Goal: Use online tool/utility: Utilize a website feature to perform a specific function

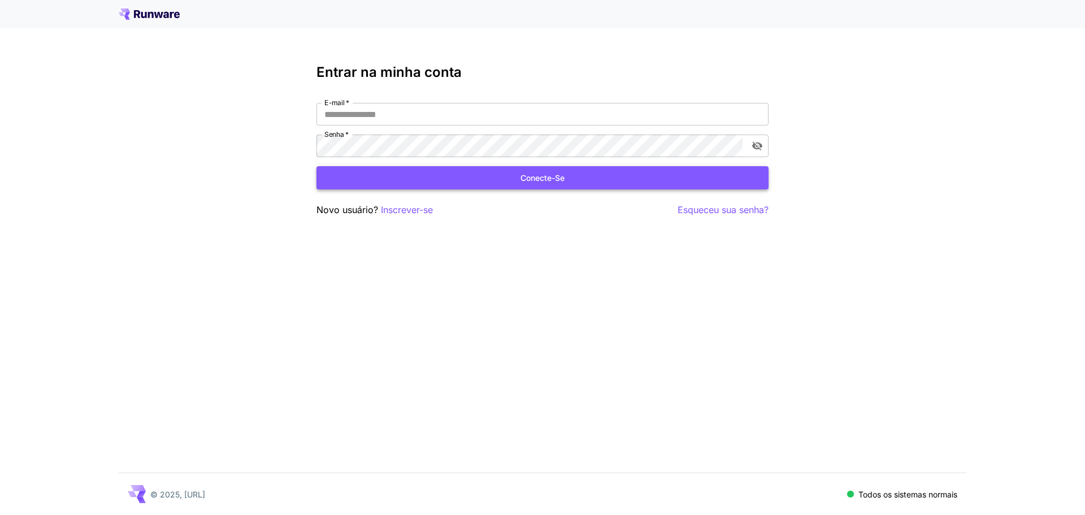
type input "**********"
click at [569, 179] on button "Conecte-se" at bounding box center [542, 177] width 452 height 23
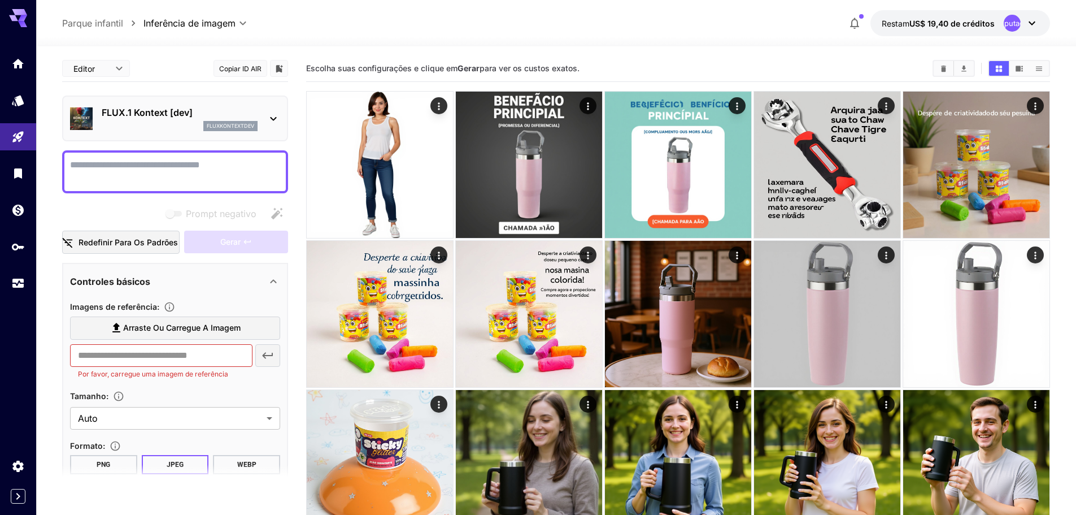
click at [175, 322] on span "Arraste ou carregue a imagem" at bounding box center [182, 328] width 118 height 14
click at [0, 0] on input "Arraste ou carregue a imagem" at bounding box center [0, 0] width 0 height 0
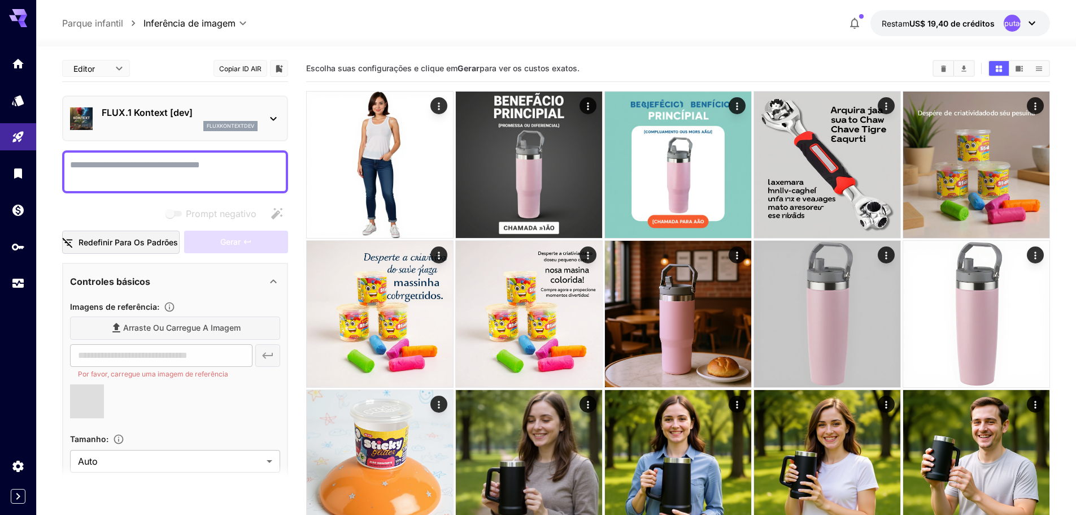
type input "**********"
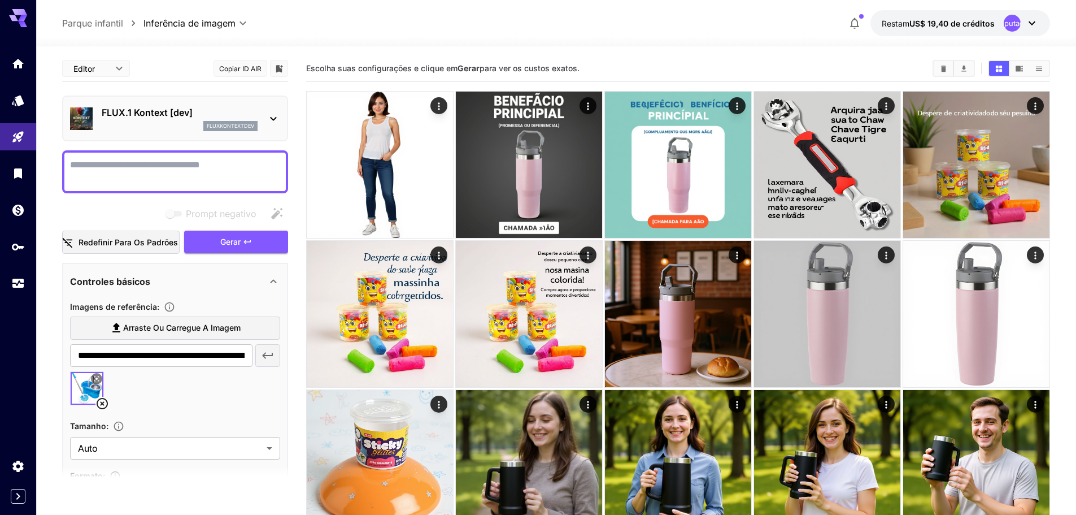
click at [129, 167] on textarea "Prompt negativo" at bounding box center [175, 171] width 210 height 27
paste textarea "**********"
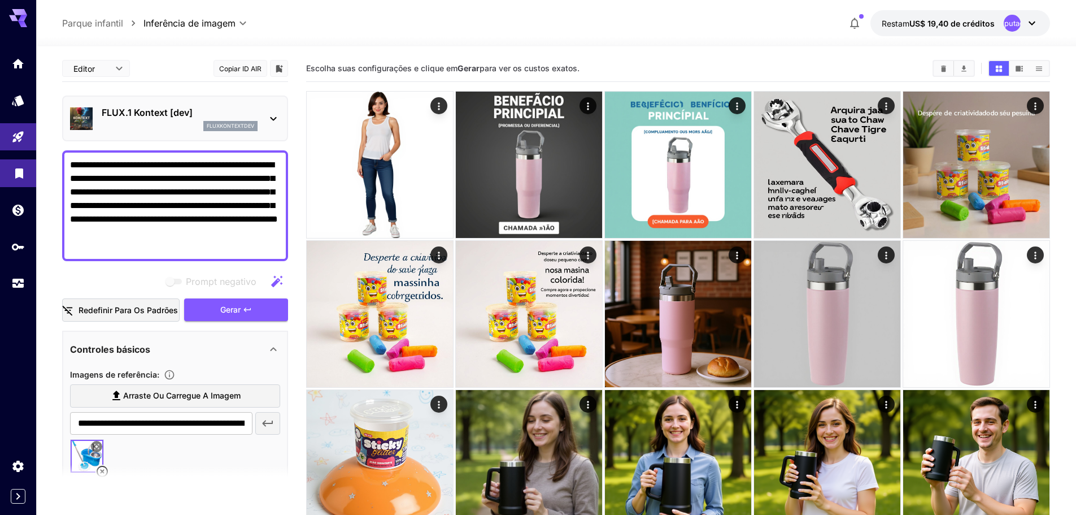
drag, startPoint x: 255, startPoint y: 234, endPoint x: 28, endPoint y: 163, distance: 238.6
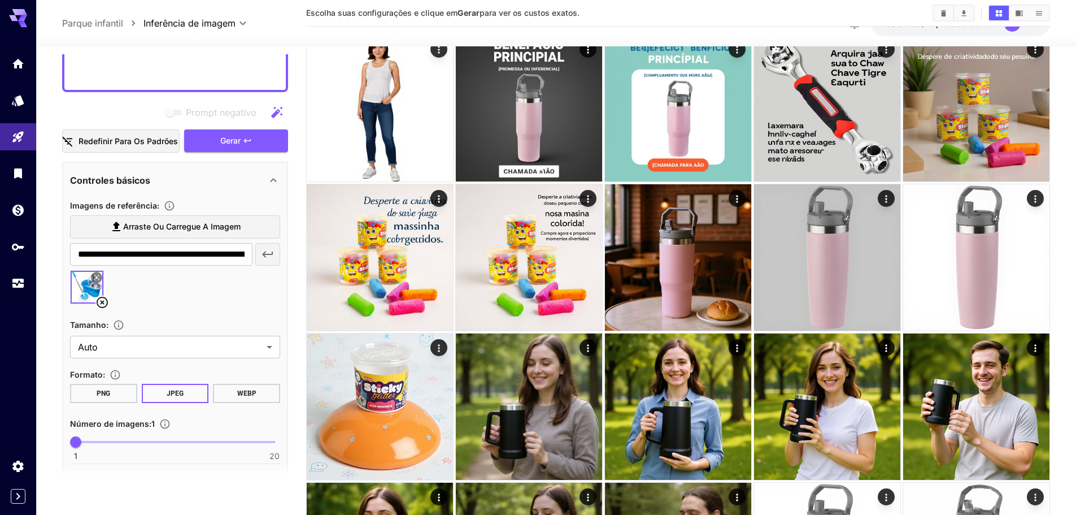
scroll to position [67, 0]
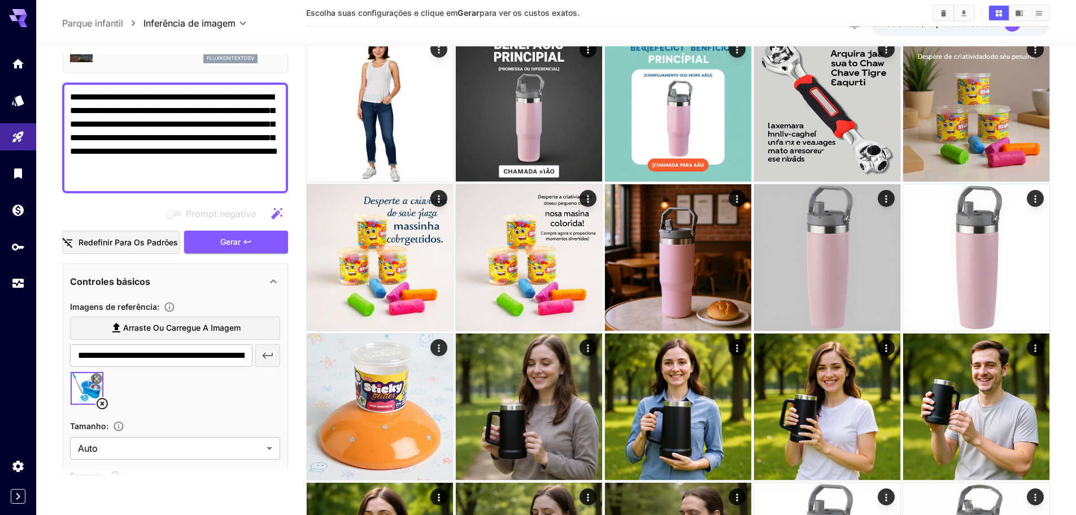
click at [223, 244] on font "Gerar" at bounding box center [230, 242] width 20 height 10
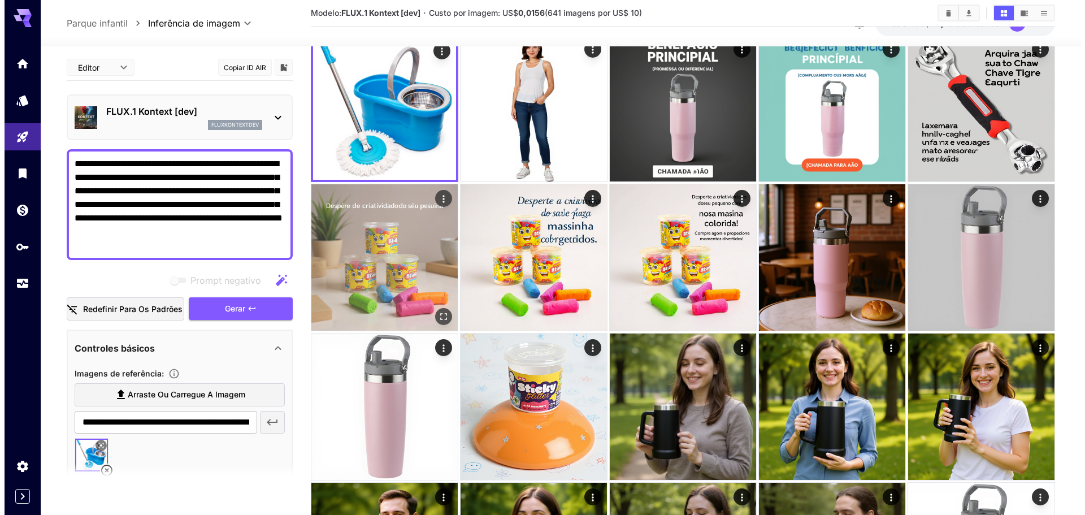
scroll to position [0, 0]
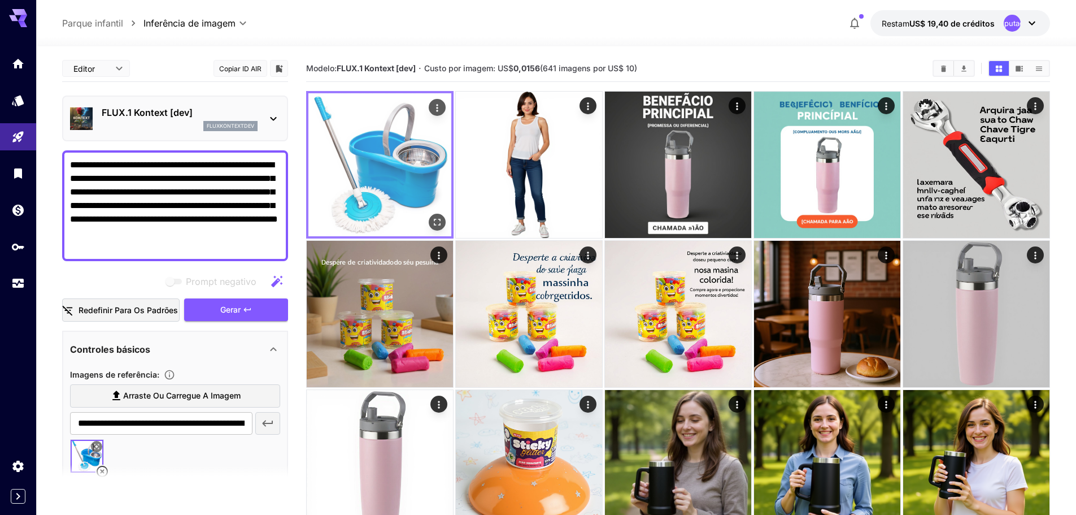
click at [376, 170] on img at bounding box center [380, 164] width 143 height 143
click at [433, 221] on icon "Abrir em tela cheia" at bounding box center [437, 221] width 11 height 11
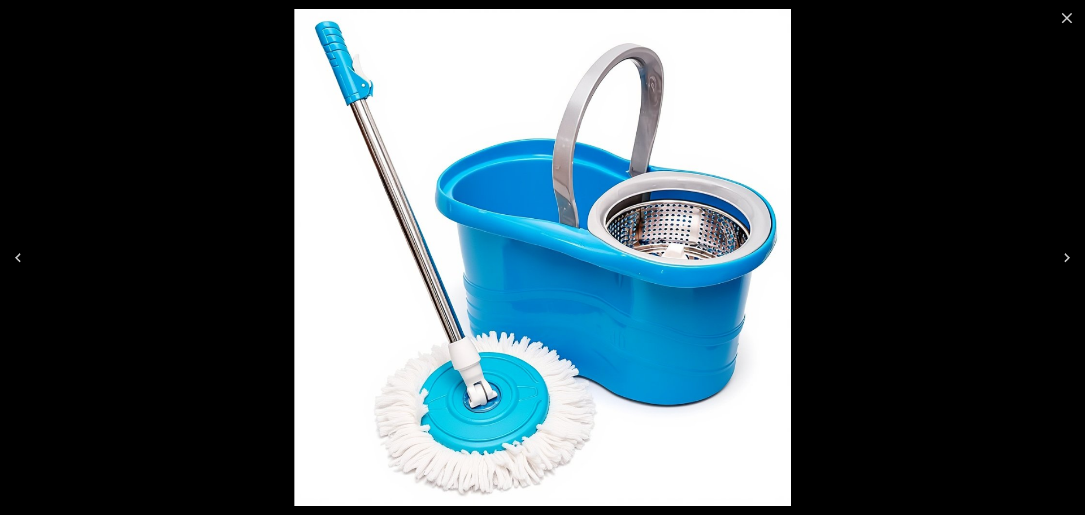
click at [1068, 11] on icon "Close" at bounding box center [1067, 18] width 18 height 18
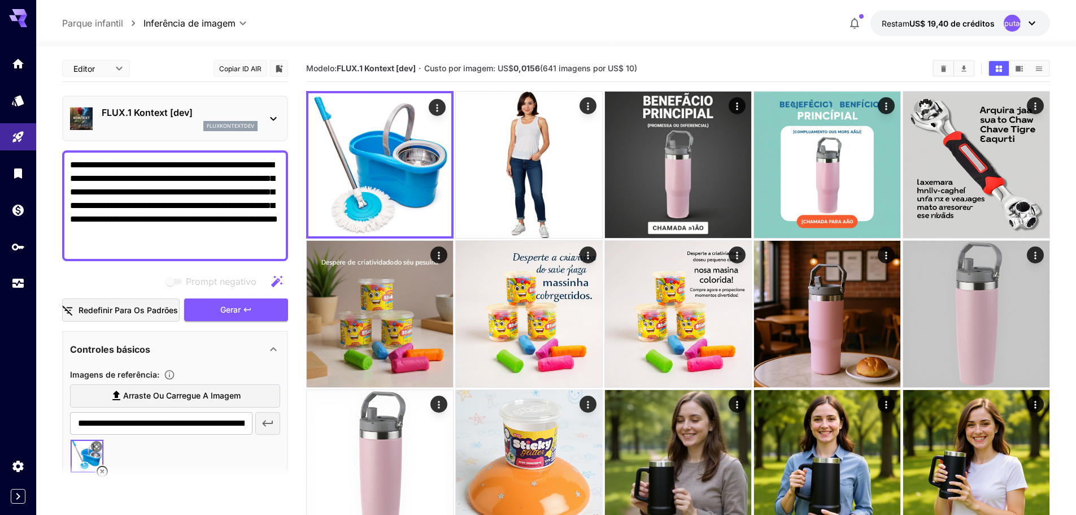
paste textarea
type textarea "**********"
click at [235, 307] on font "Gerar" at bounding box center [230, 310] width 20 height 10
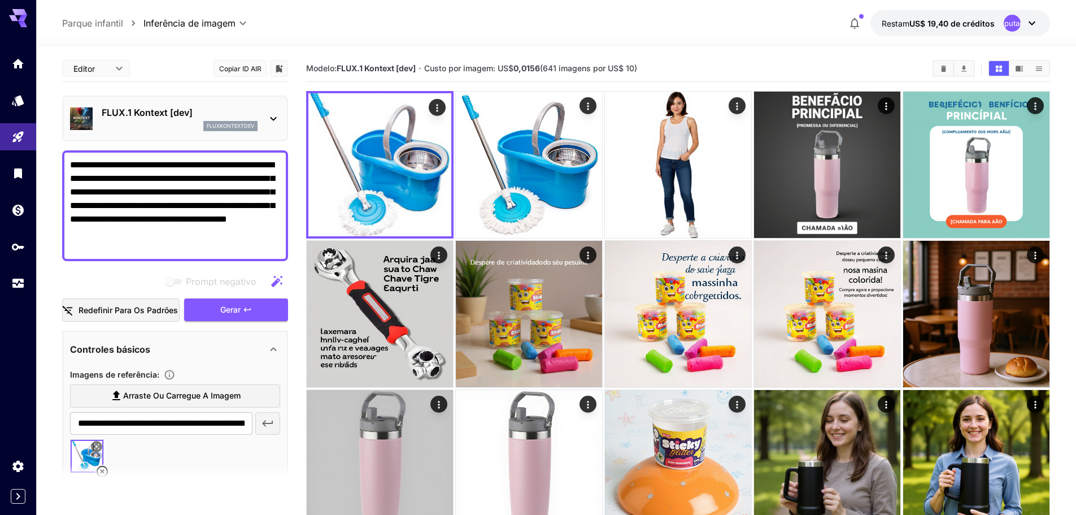
drag, startPoint x: 205, startPoint y: 233, endPoint x: 47, endPoint y: 154, distance: 175.9
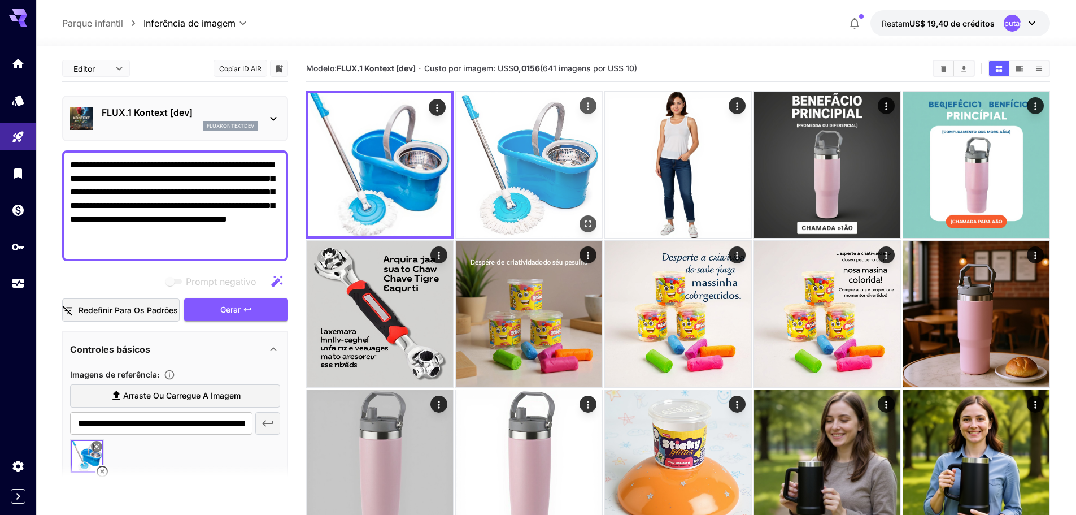
click at [550, 183] on img at bounding box center [529, 165] width 146 height 146
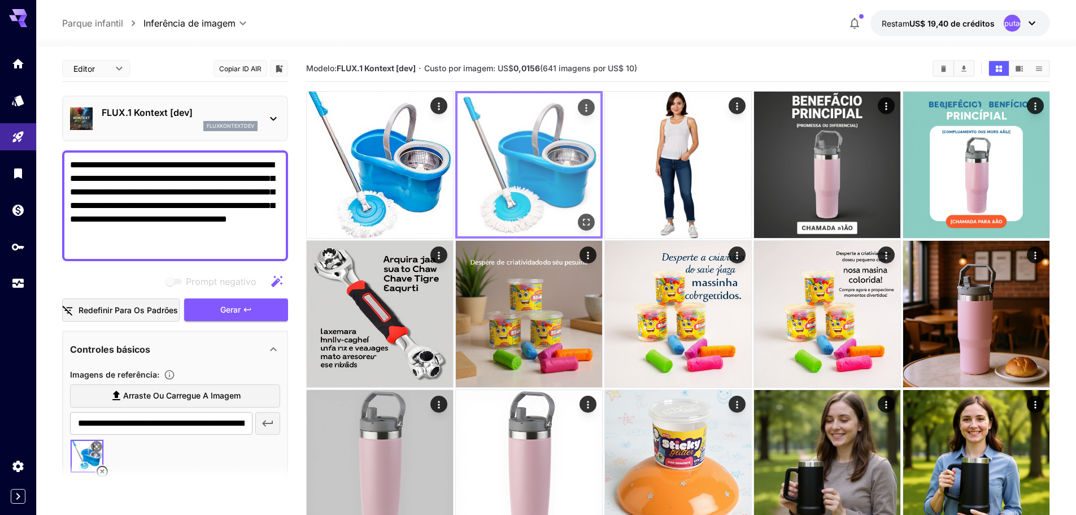
click at [587, 107] on icon "Ações" at bounding box center [586, 107] width 2 height 7
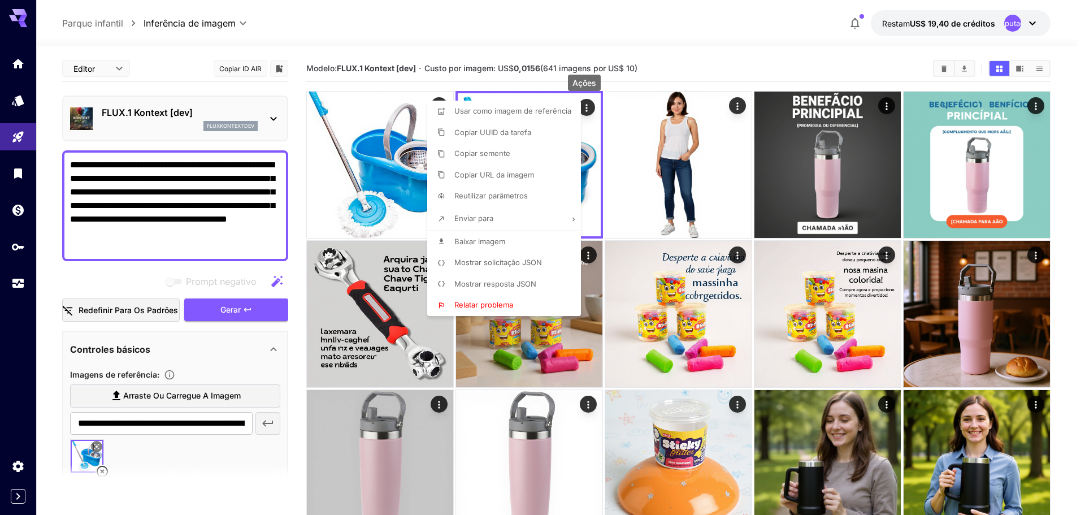
click at [397, 141] on div at bounding box center [542, 257] width 1085 height 515
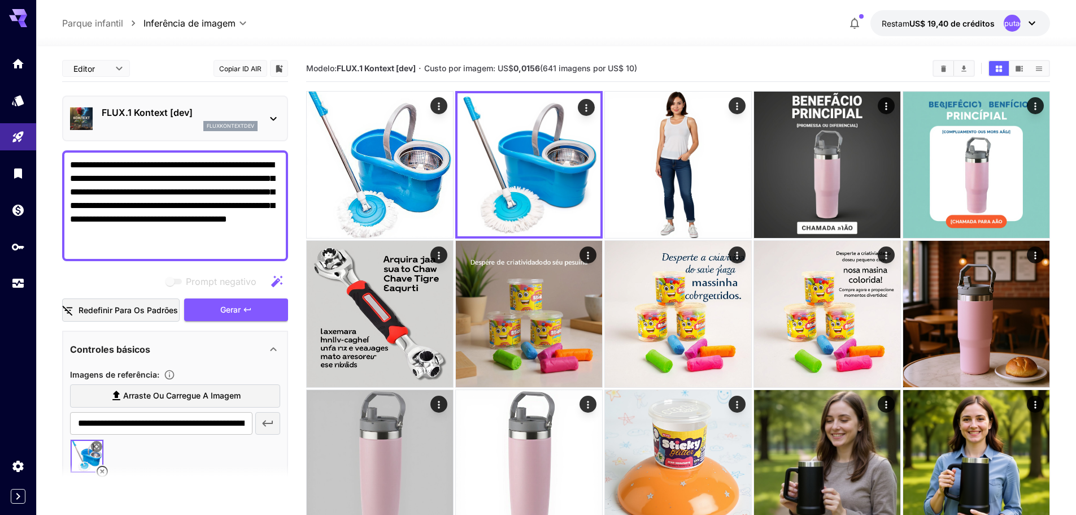
click at [397, 141] on img at bounding box center [380, 165] width 146 height 146
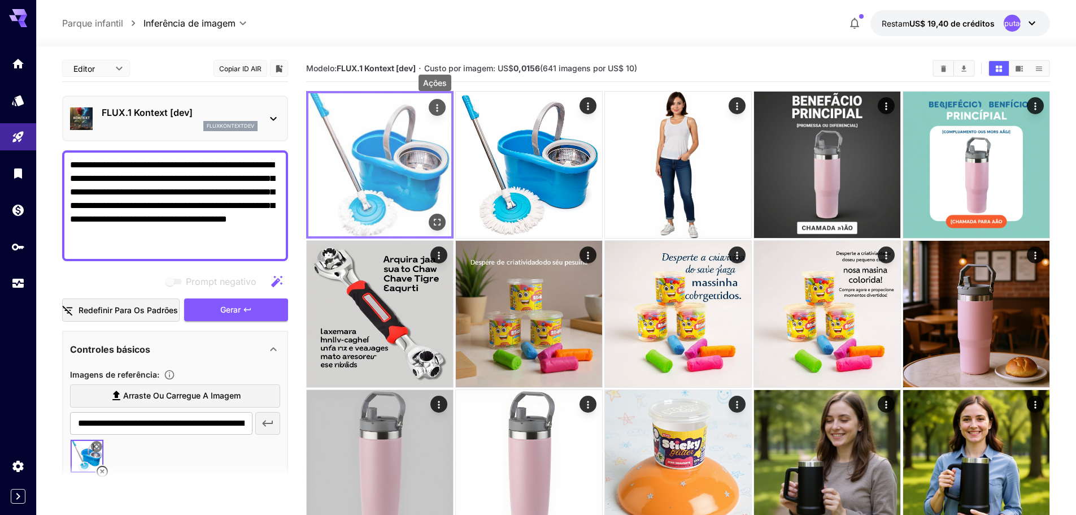
click at [435, 110] on icon "Ações" at bounding box center [437, 107] width 11 height 11
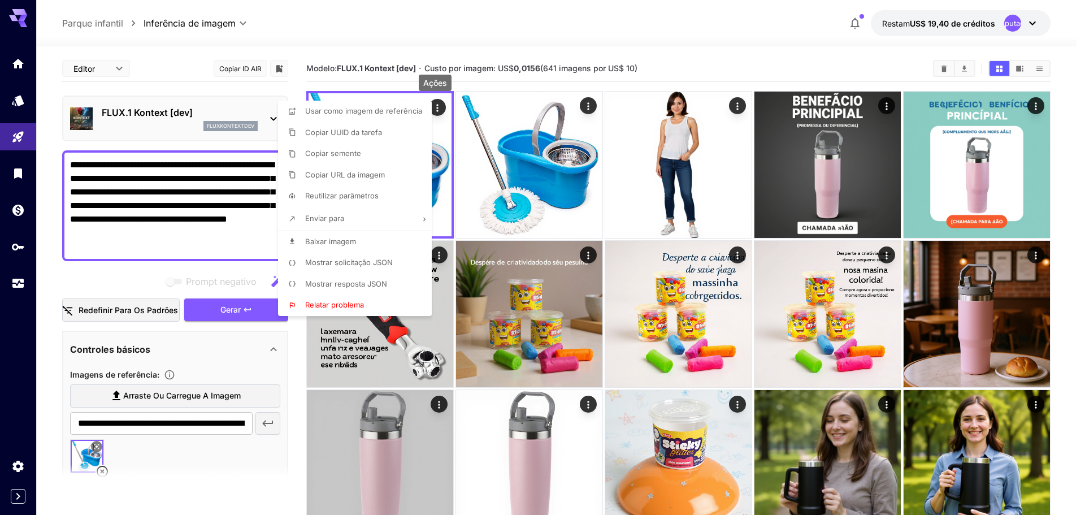
click at [358, 192] on font "Reutilizar parâmetros" at bounding box center [341, 195] width 73 height 9
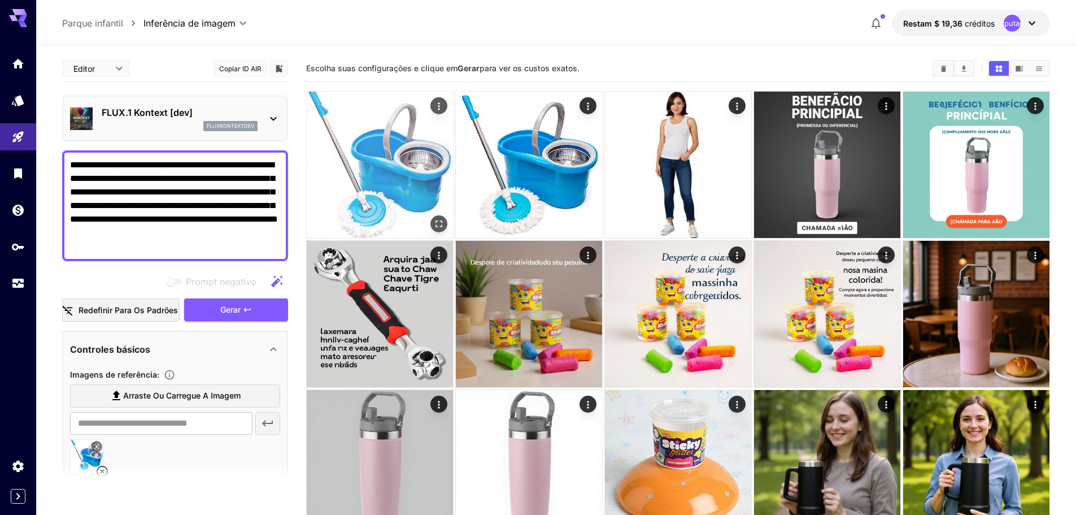
click at [428, 183] on img at bounding box center [380, 165] width 146 height 146
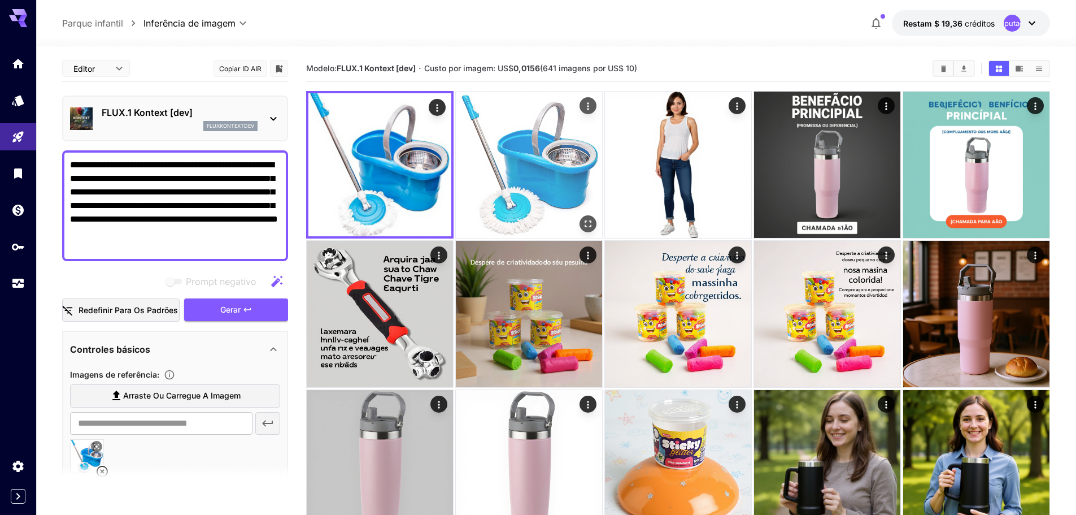
click at [505, 181] on img at bounding box center [529, 165] width 146 height 146
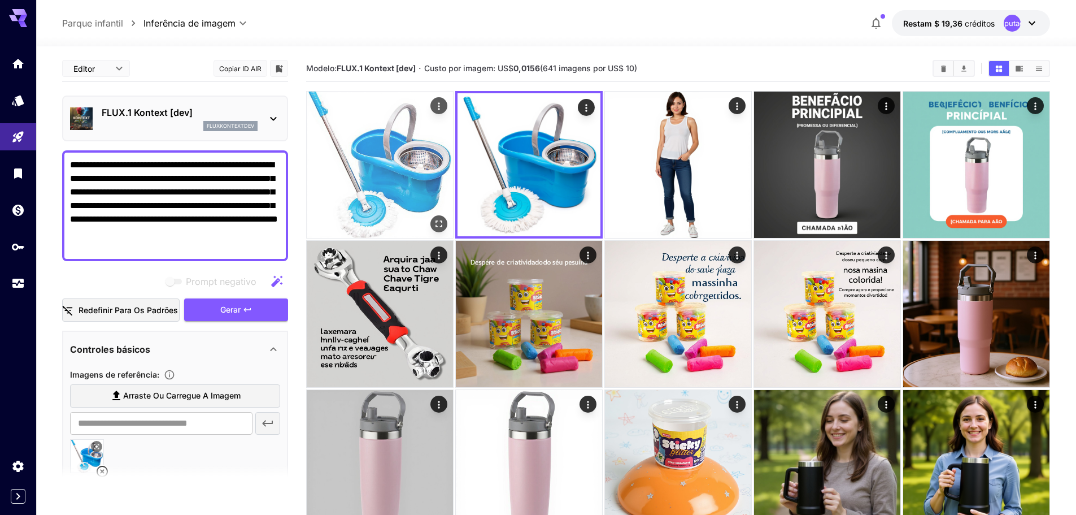
click at [358, 180] on img at bounding box center [380, 165] width 146 height 146
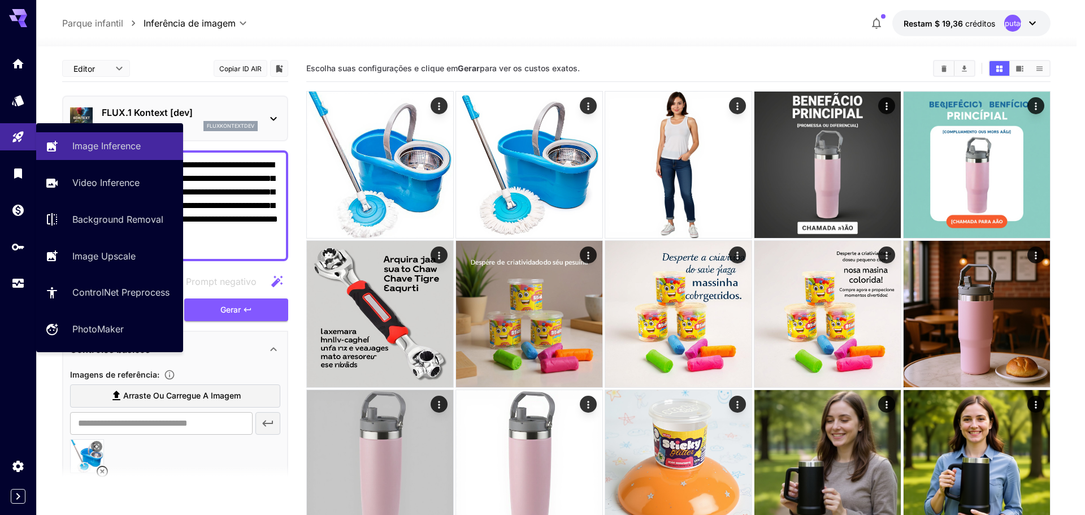
drag, startPoint x: 253, startPoint y: 231, endPoint x: 21, endPoint y: 152, distance: 244.8
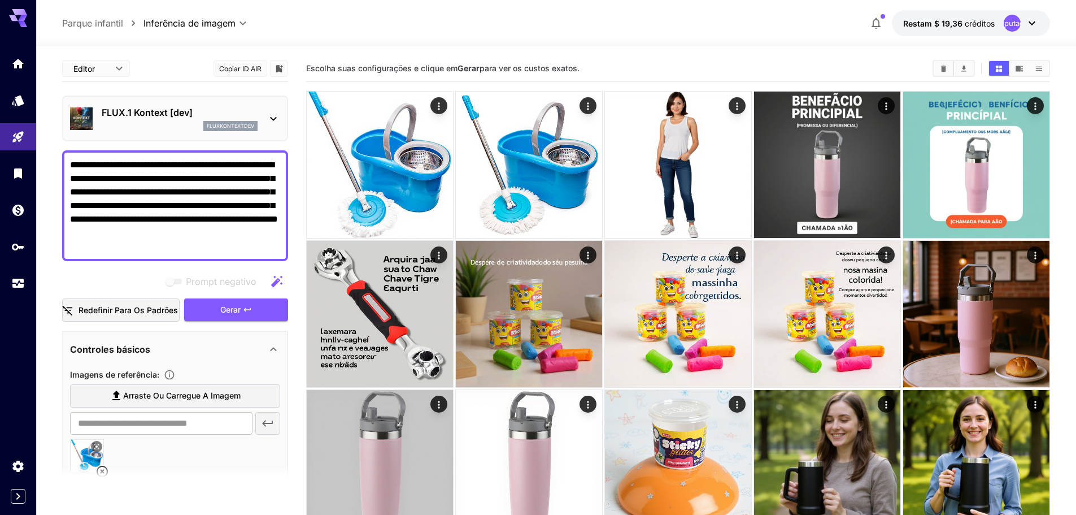
paste textarea "**********"
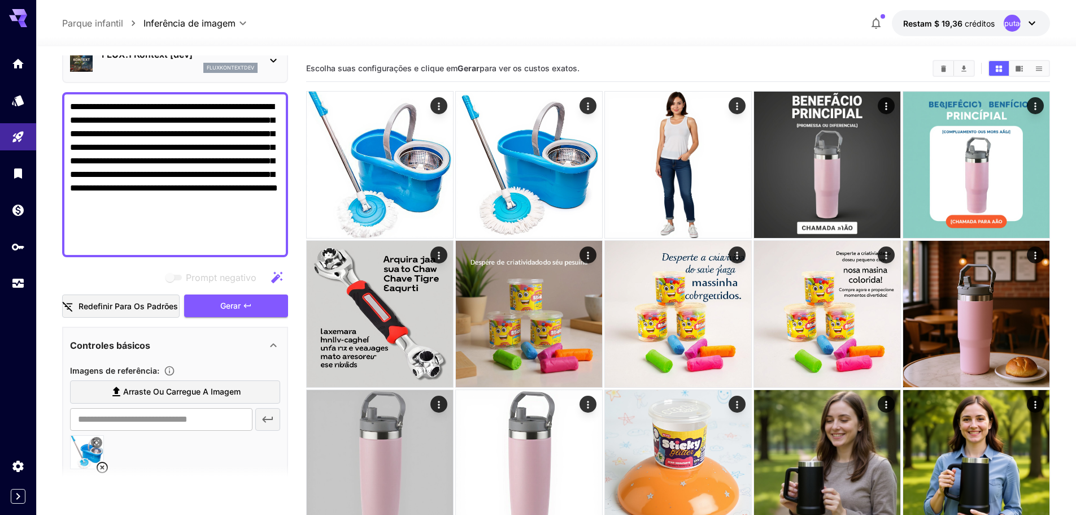
scroll to position [113, 0]
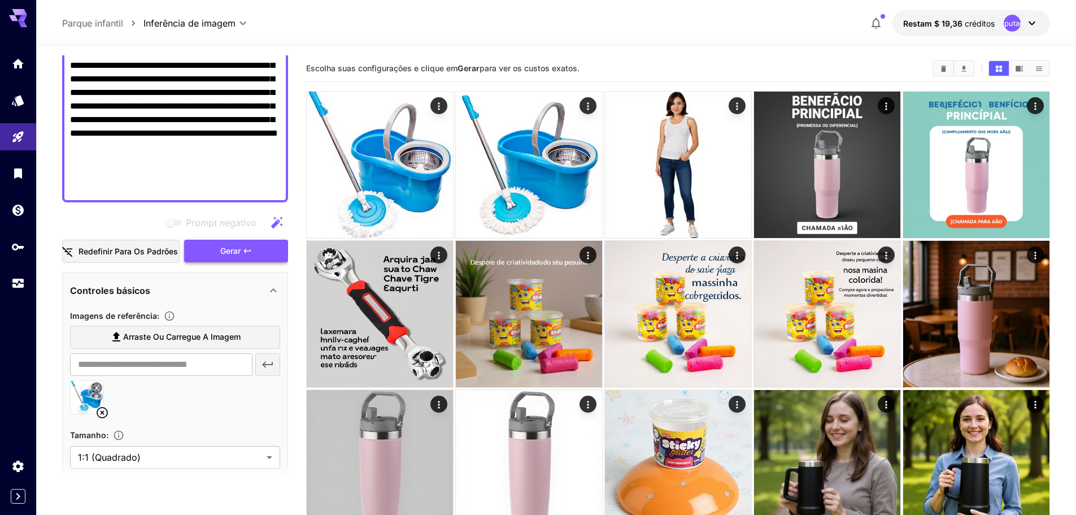
type textarea "**********"
drag, startPoint x: 234, startPoint y: 249, endPoint x: 228, endPoint y: 272, distance: 23.6
click at [234, 249] on font "Gerar" at bounding box center [230, 251] width 20 height 10
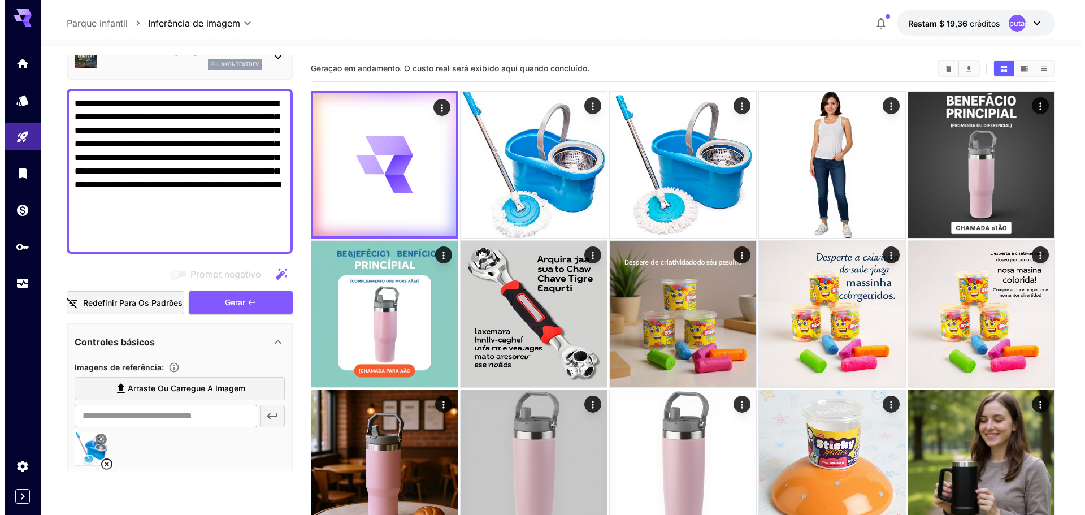
scroll to position [0, 0]
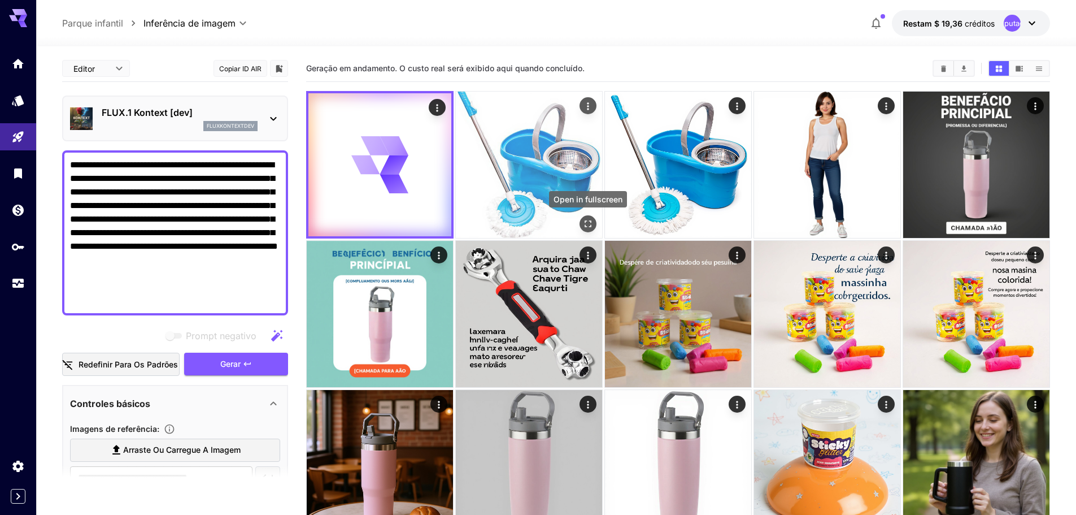
click at [585, 219] on icon "Abrir em tela cheia" at bounding box center [588, 223] width 11 height 11
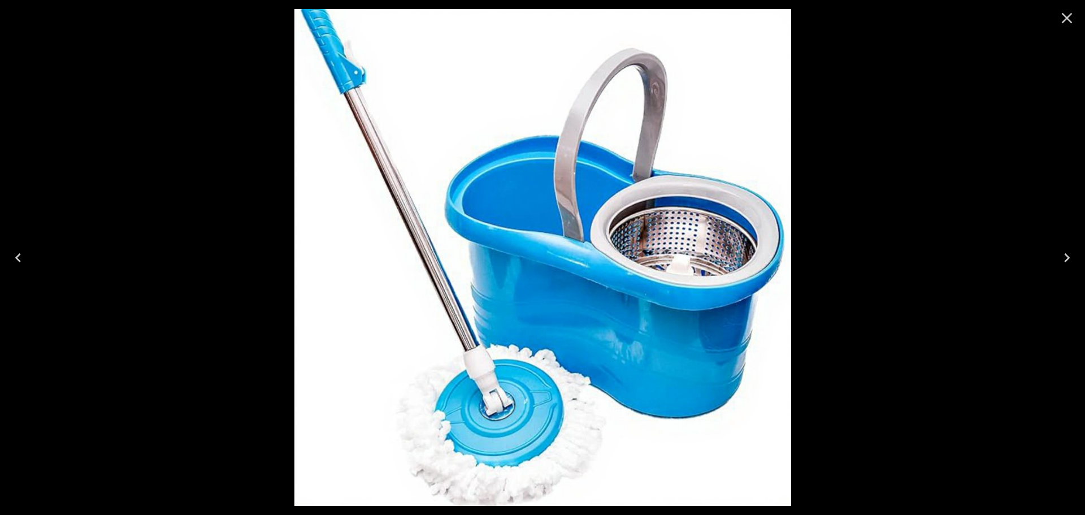
drag, startPoint x: 1067, startPoint y: 18, endPoint x: 941, endPoint y: 79, distance: 139.8
click at [1067, 18] on icon "Fechar" at bounding box center [1067, 18] width 11 height 11
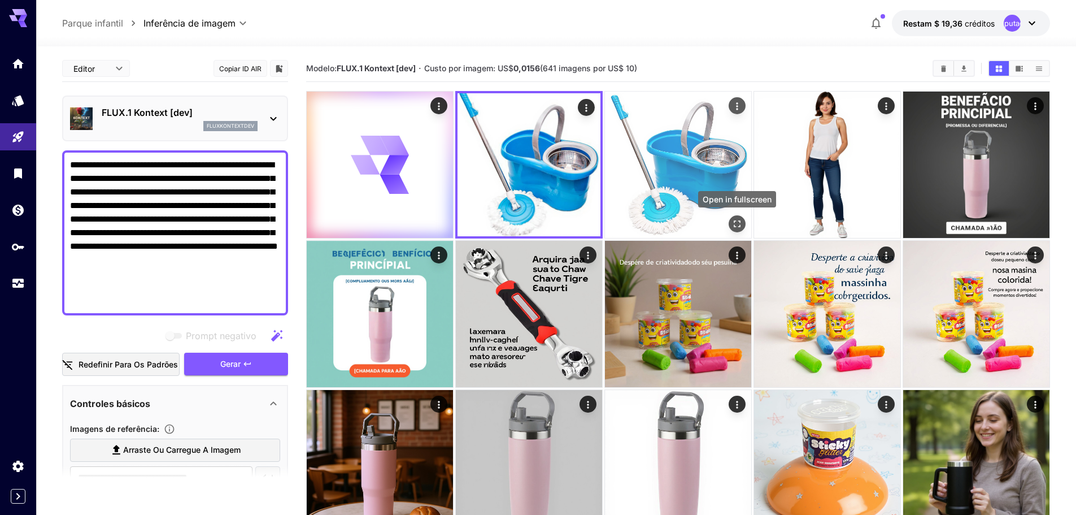
click at [735, 220] on icon "Abrir em tela cheia" at bounding box center [737, 223] width 7 height 7
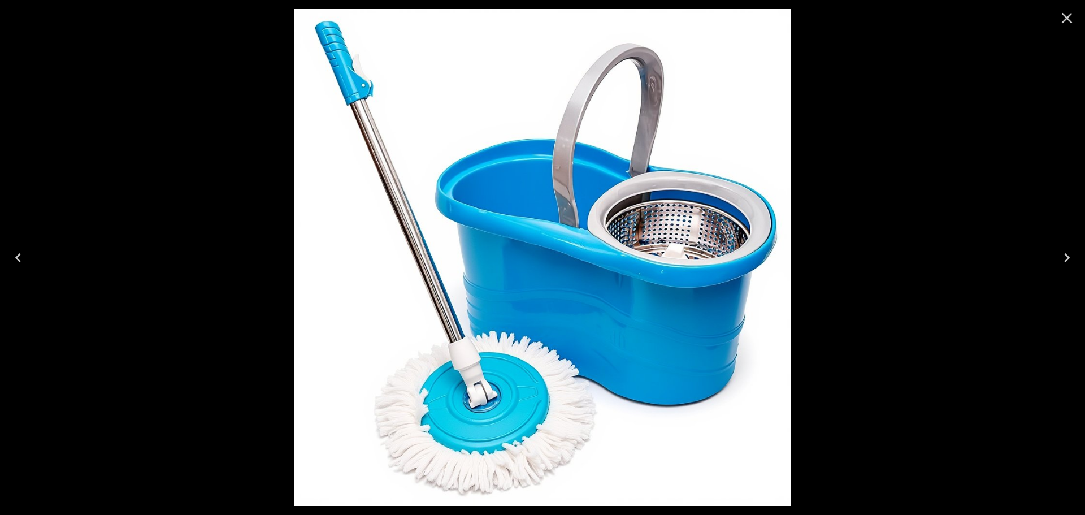
click at [1065, 20] on icon "Close" at bounding box center [1067, 18] width 11 height 11
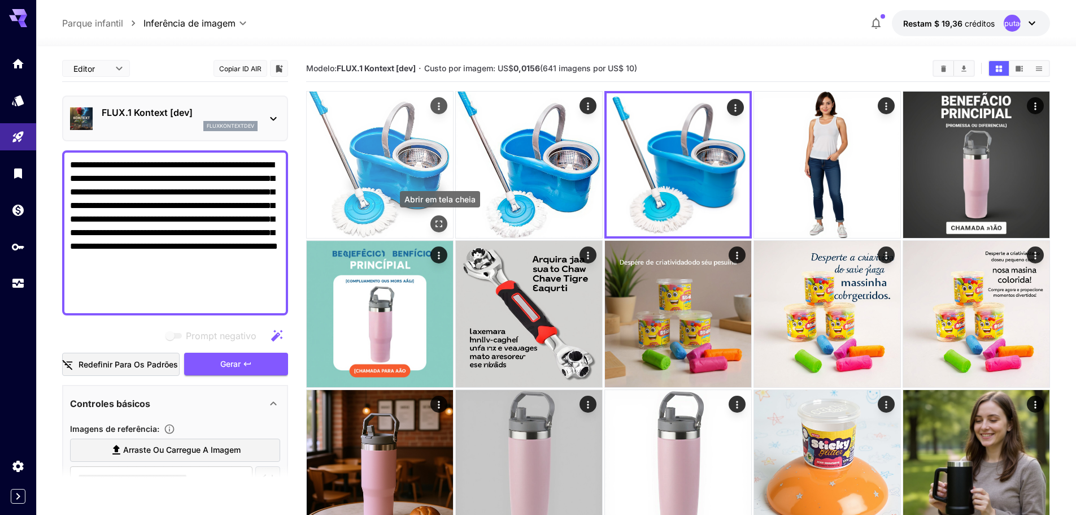
click at [436, 221] on icon "Abrir em tela cheia" at bounding box center [439, 223] width 7 height 7
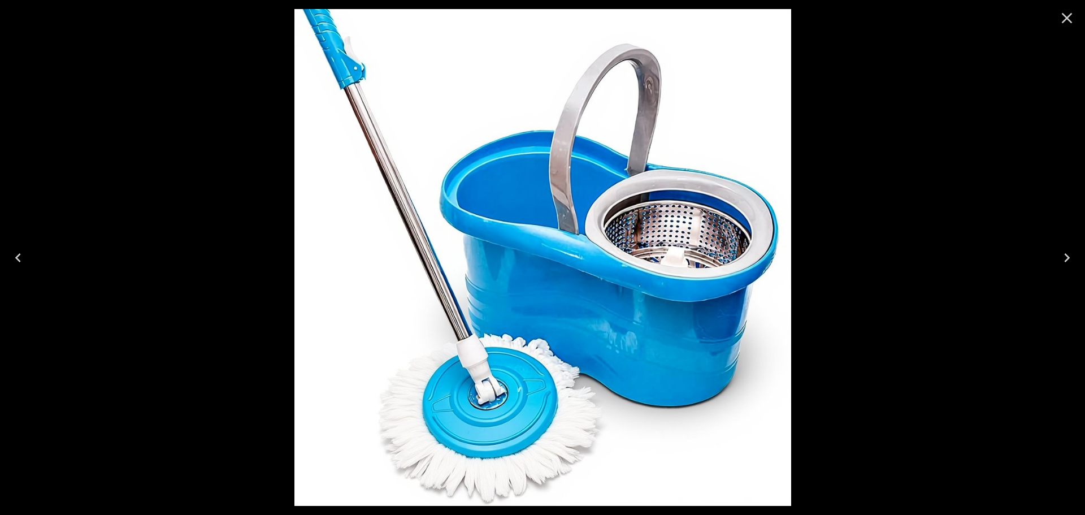
click at [1065, 20] on icon "Close" at bounding box center [1067, 18] width 11 height 11
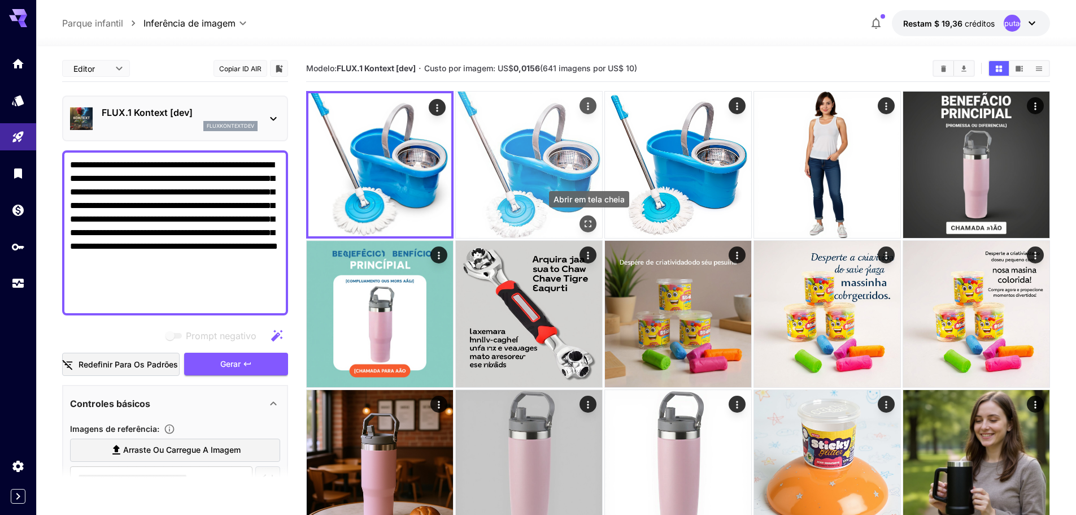
click at [591, 223] on icon "Abrir em tela cheia" at bounding box center [588, 223] width 7 height 7
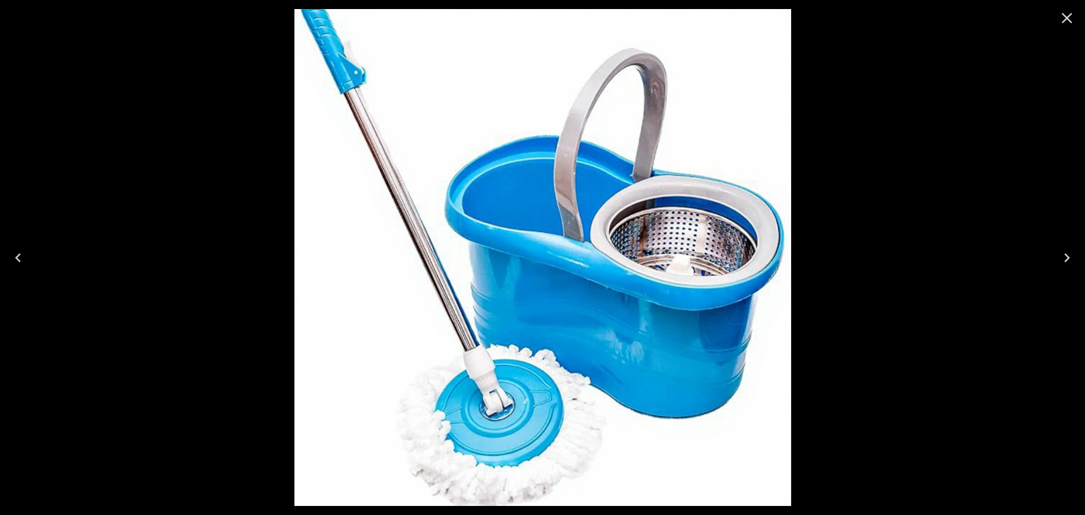
drag, startPoint x: 1070, startPoint y: 21, endPoint x: 1057, endPoint y: 29, distance: 15.7
click at [1070, 21] on icon "Close" at bounding box center [1067, 18] width 11 height 11
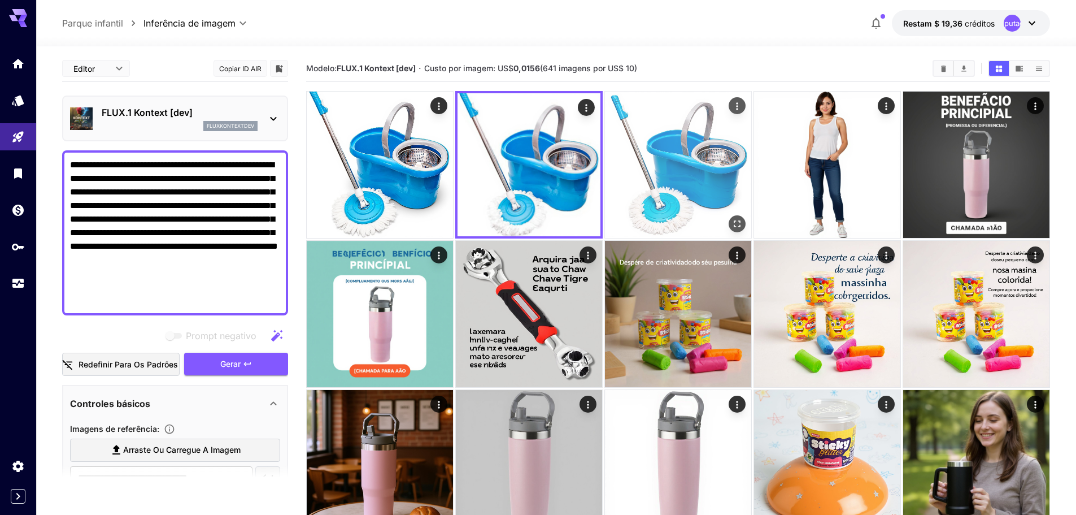
click at [669, 171] on img at bounding box center [678, 165] width 146 height 146
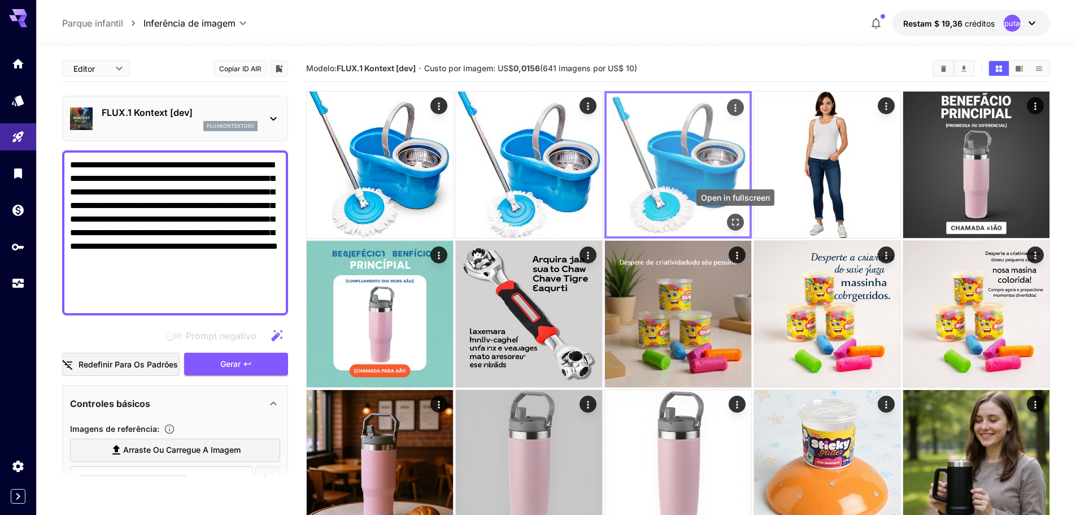
click at [735, 217] on icon "Abrir em tela cheia" at bounding box center [735, 221] width 11 height 11
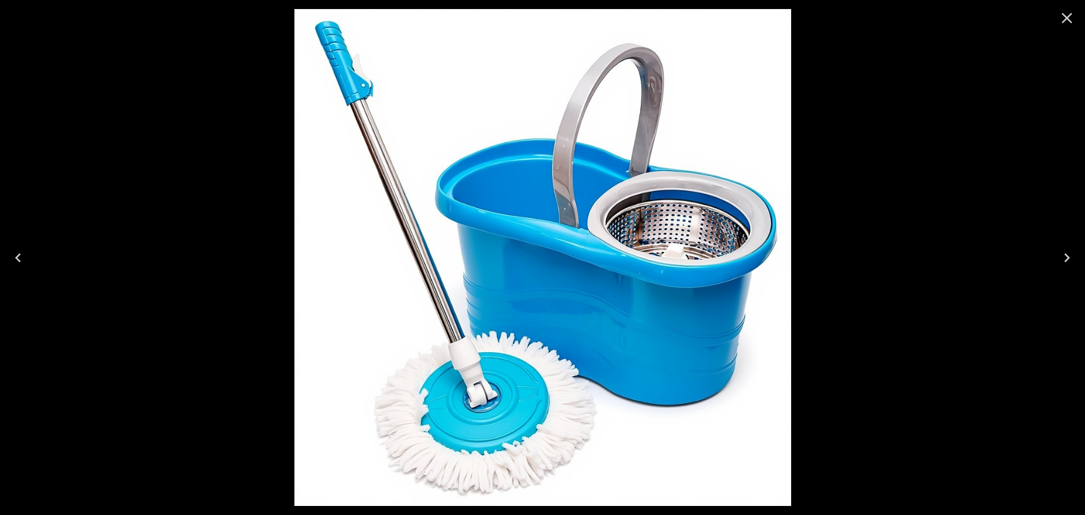
click at [1068, 18] on icon "Close" at bounding box center [1067, 18] width 18 height 18
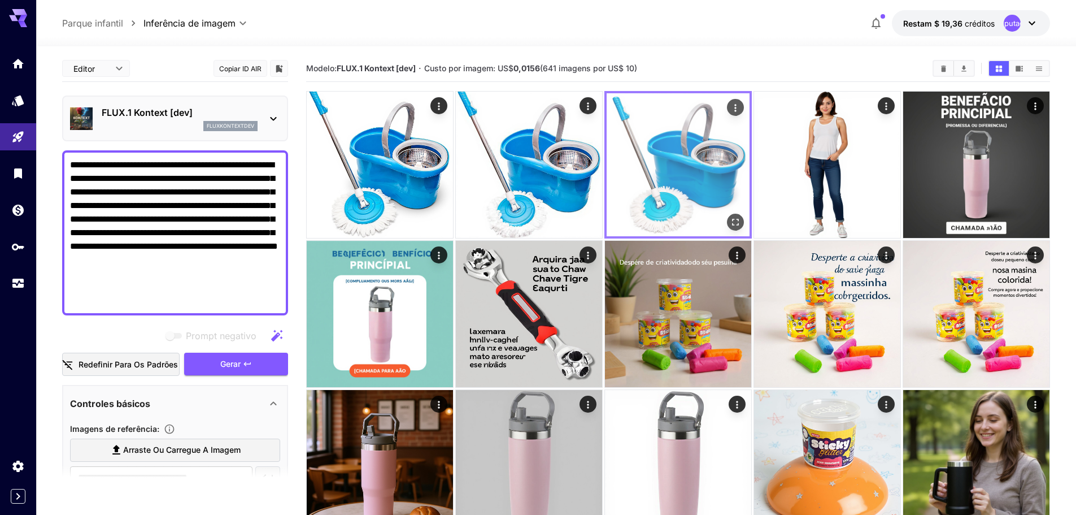
click at [702, 131] on img at bounding box center [678, 164] width 143 height 143
click at [733, 105] on icon "Ações" at bounding box center [735, 107] width 11 height 11
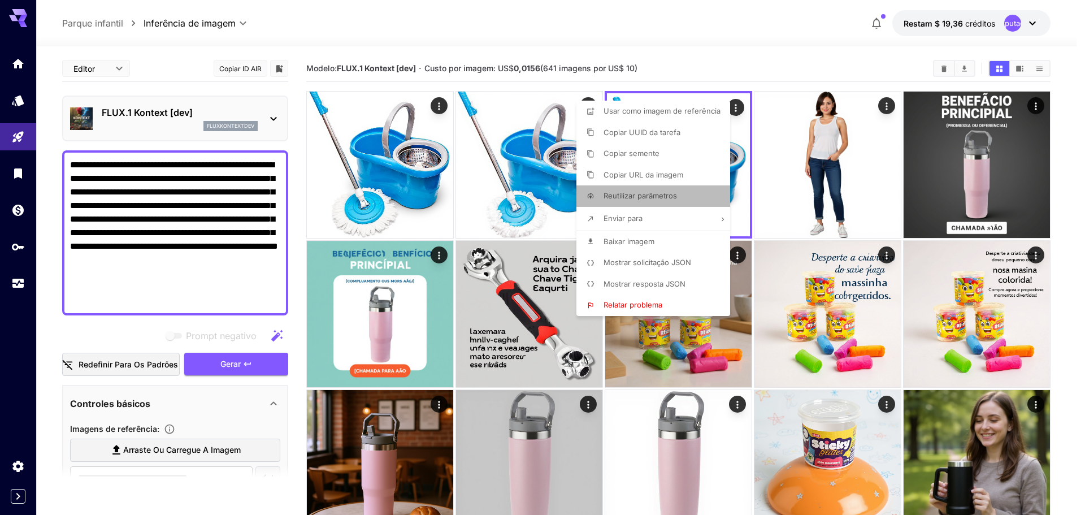
click at [635, 196] on font "Reutilizar parâmetros" at bounding box center [639, 195] width 73 height 9
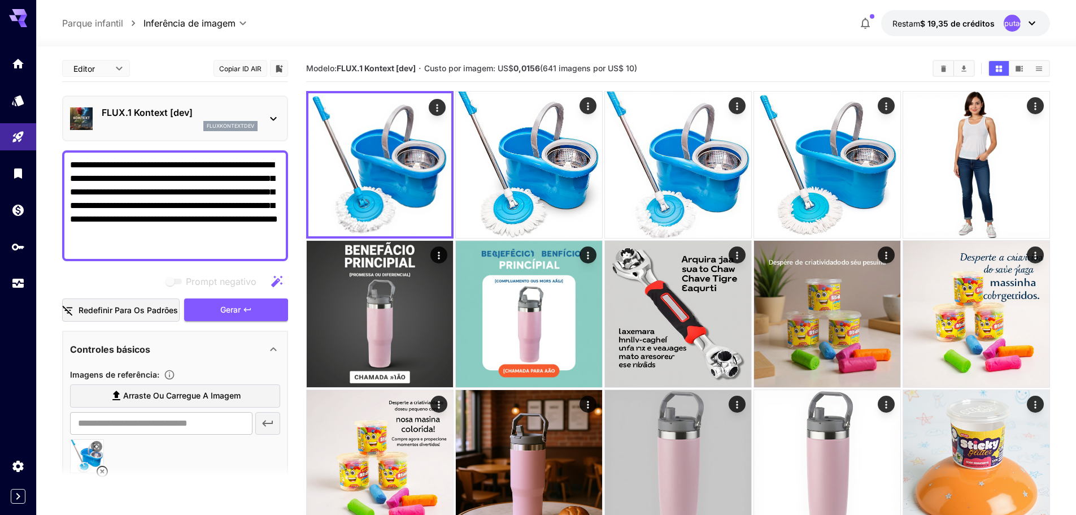
drag, startPoint x: 259, startPoint y: 234, endPoint x: 80, endPoint y: 177, distance: 188.0
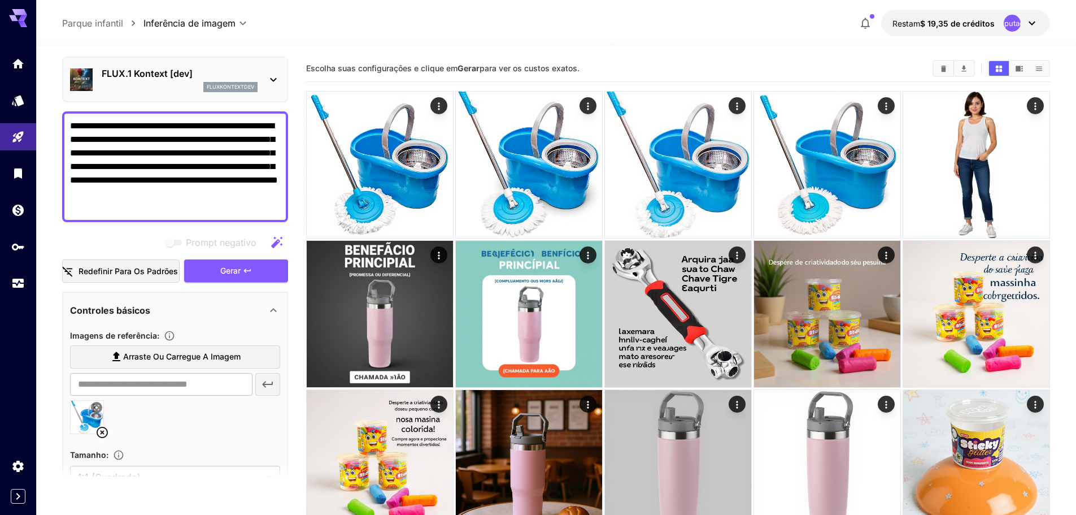
scroll to position [57, 0]
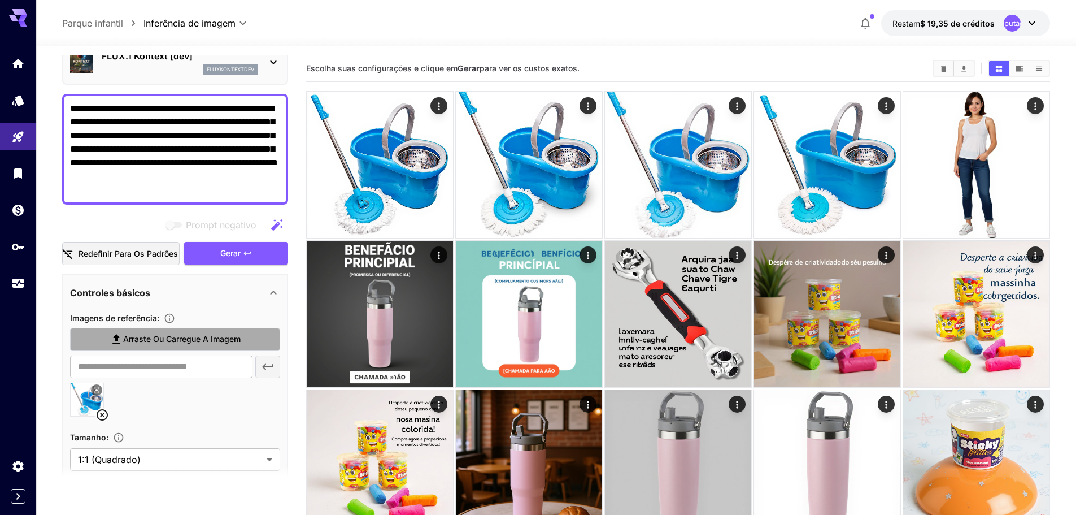
click at [175, 341] on font "Arraste ou carregue a imagem" at bounding box center [182, 339] width 118 height 10
click at [0, 0] on input "Arraste ou carregue a imagem" at bounding box center [0, 0] width 0 height 0
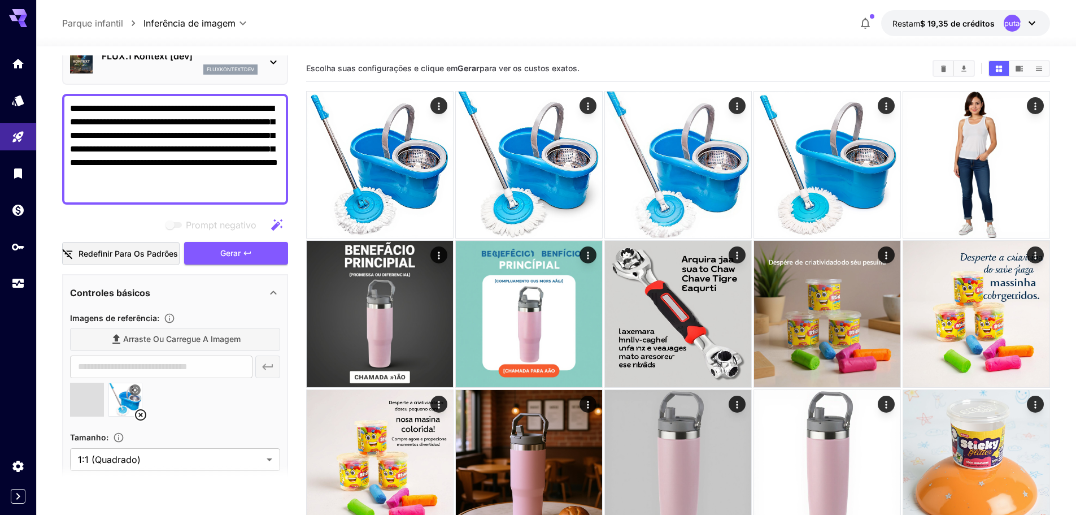
type input "**********"
click at [141, 412] on icon at bounding box center [141, 415] width 14 height 14
click at [106, 415] on icon at bounding box center [102, 415] width 14 height 14
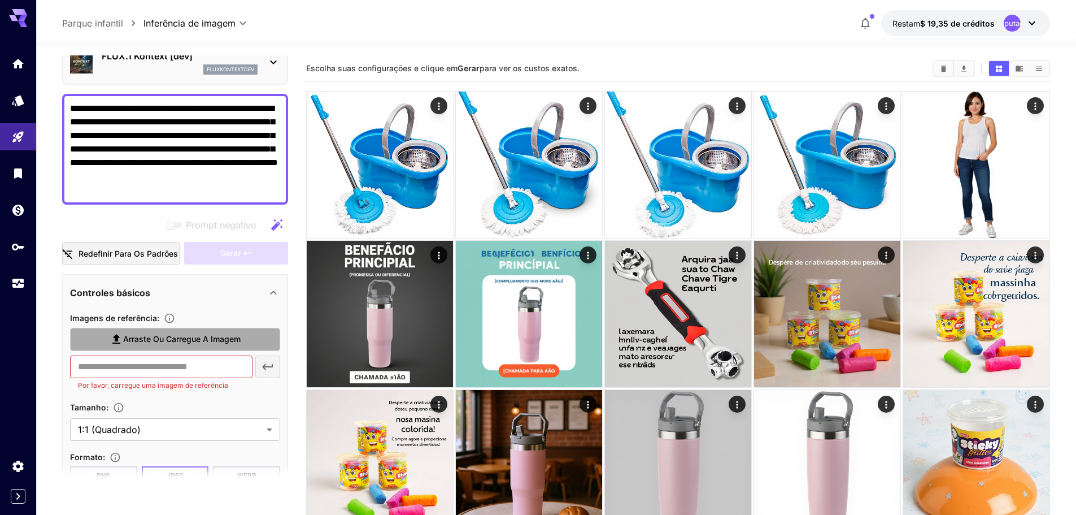
click at [160, 336] on font "Arraste ou carregue a imagem" at bounding box center [182, 339] width 118 height 10
click at [0, 0] on input "Arraste ou carregue a imagem" at bounding box center [0, 0] width 0 height 0
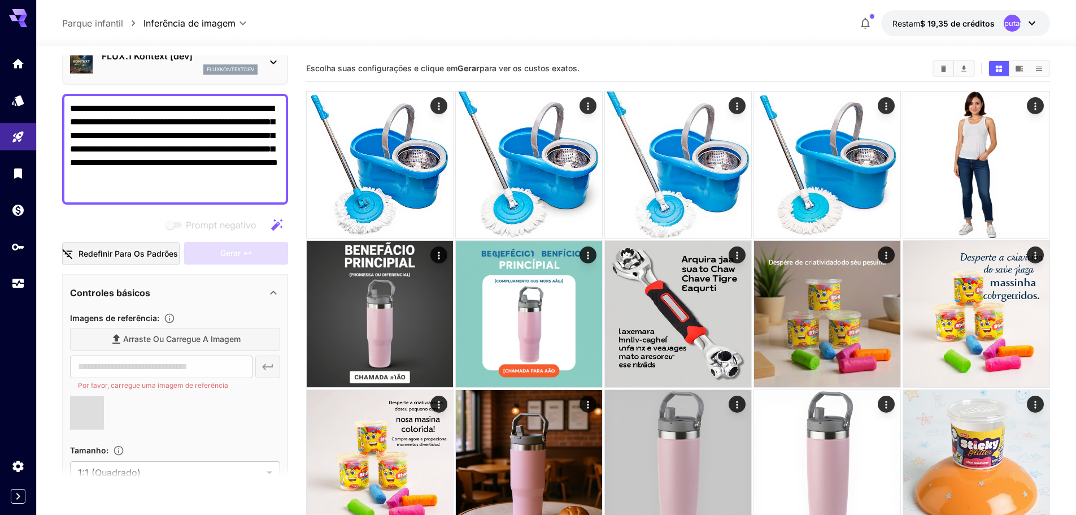
type input "**********"
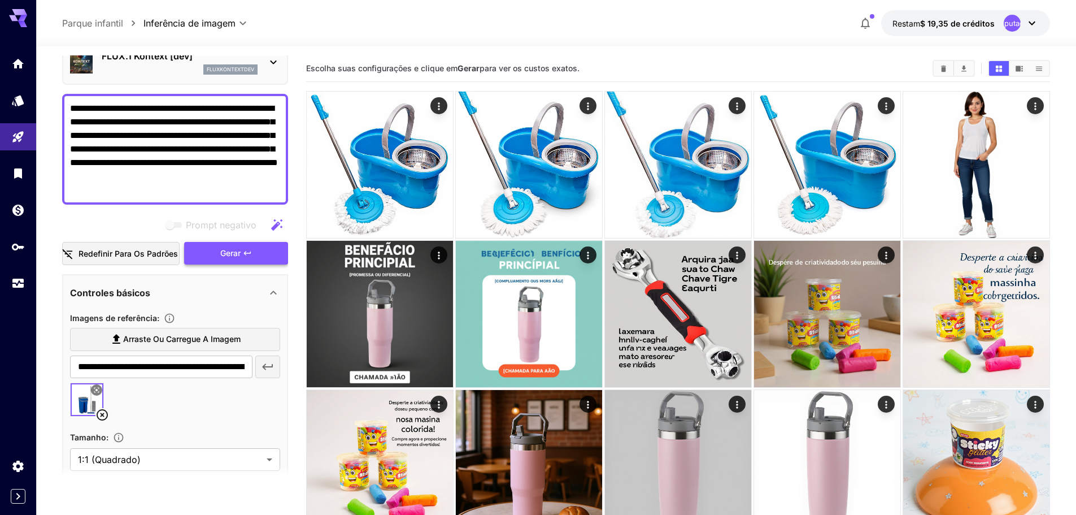
click at [225, 255] on font "Gerar" at bounding box center [230, 253] width 20 height 10
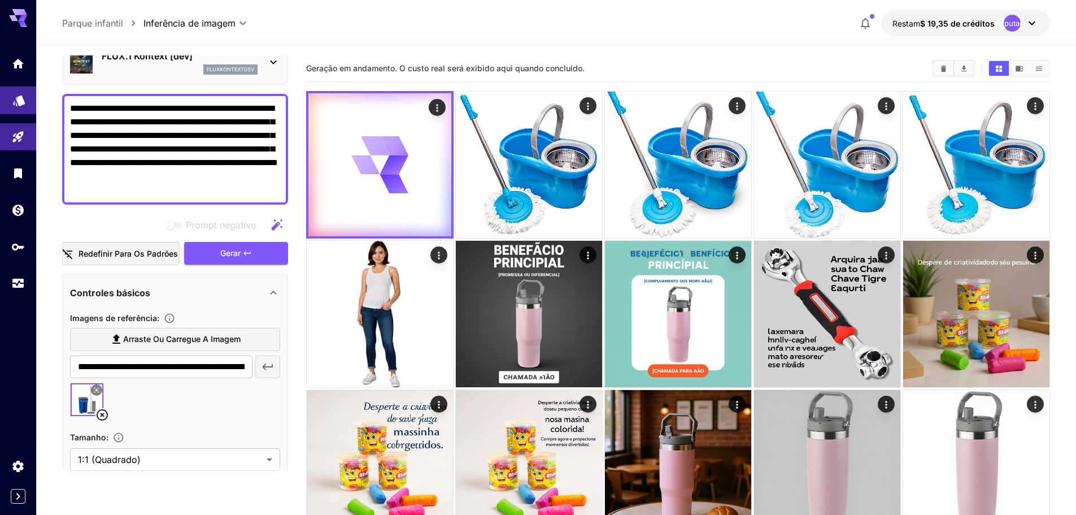
paste textarea "**********"
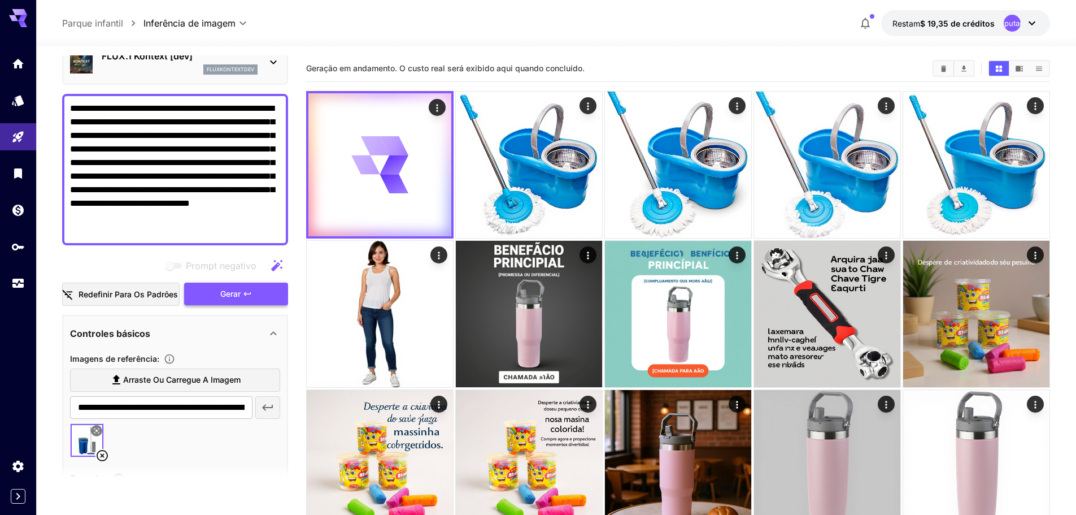
click at [233, 290] on font "Gerar" at bounding box center [230, 294] width 20 height 10
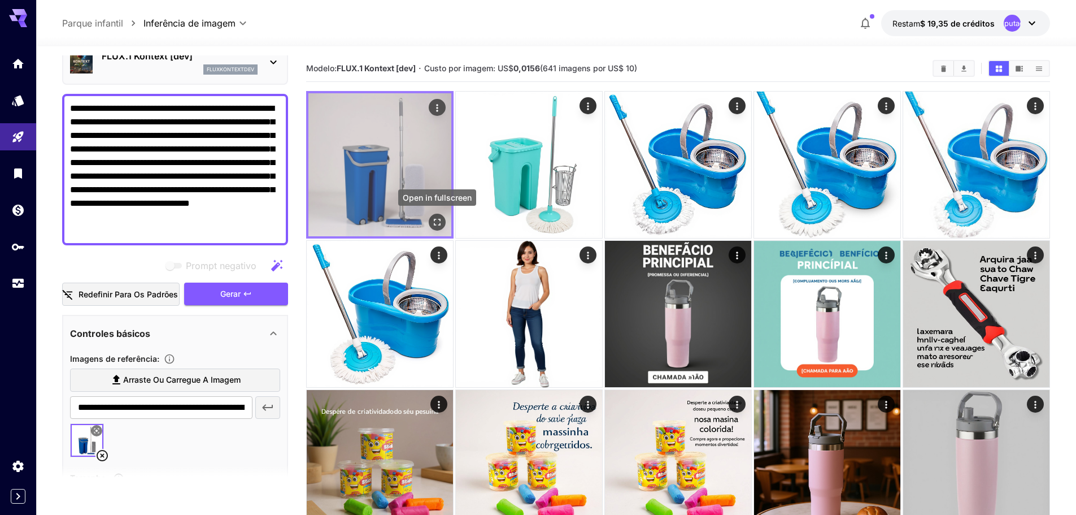
click at [433, 218] on icon "Abrir em tela cheia" at bounding box center [437, 221] width 11 height 11
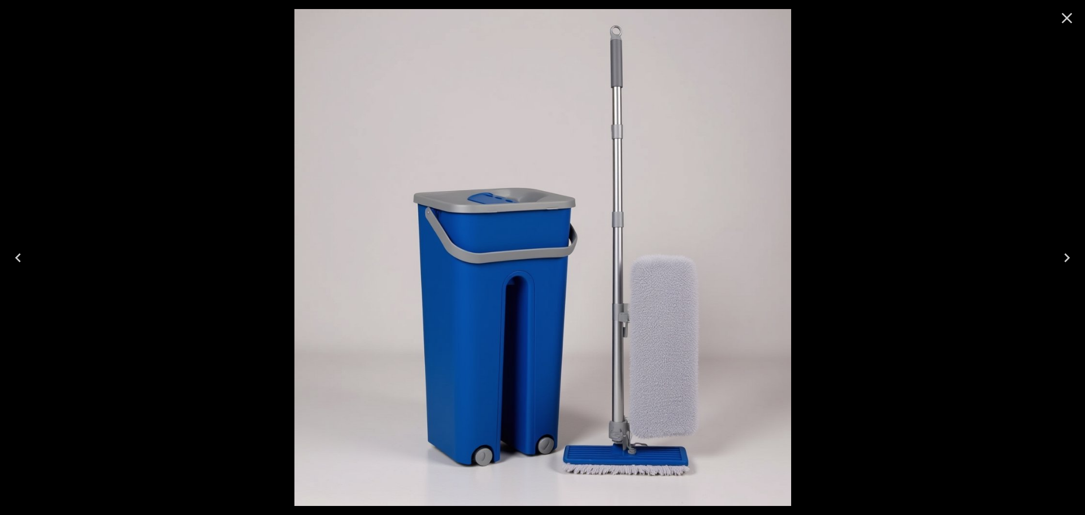
click at [1071, 12] on icon "Close" at bounding box center [1067, 18] width 18 height 18
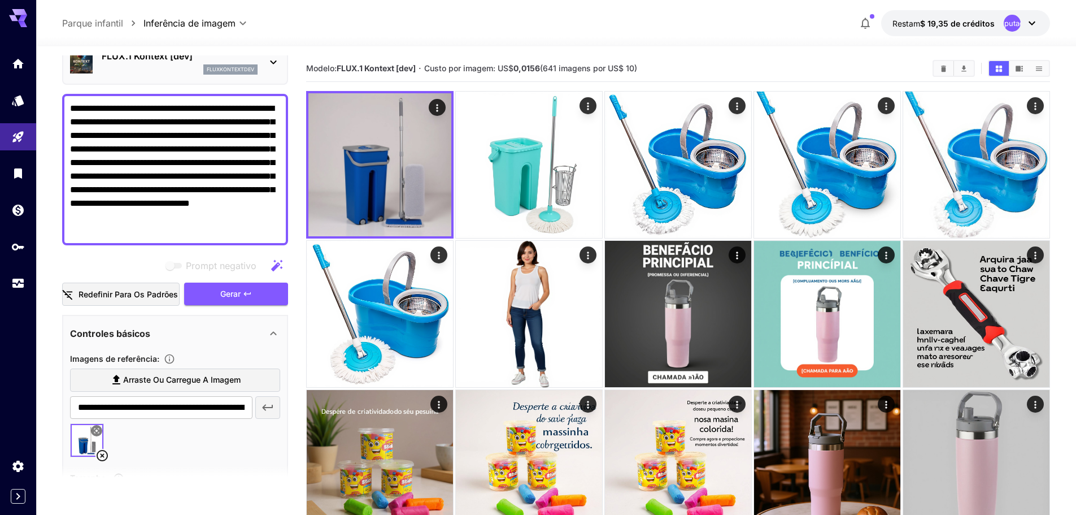
drag, startPoint x: 249, startPoint y: 219, endPoint x: 0, endPoint y: 79, distance: 285.4
paste textarea
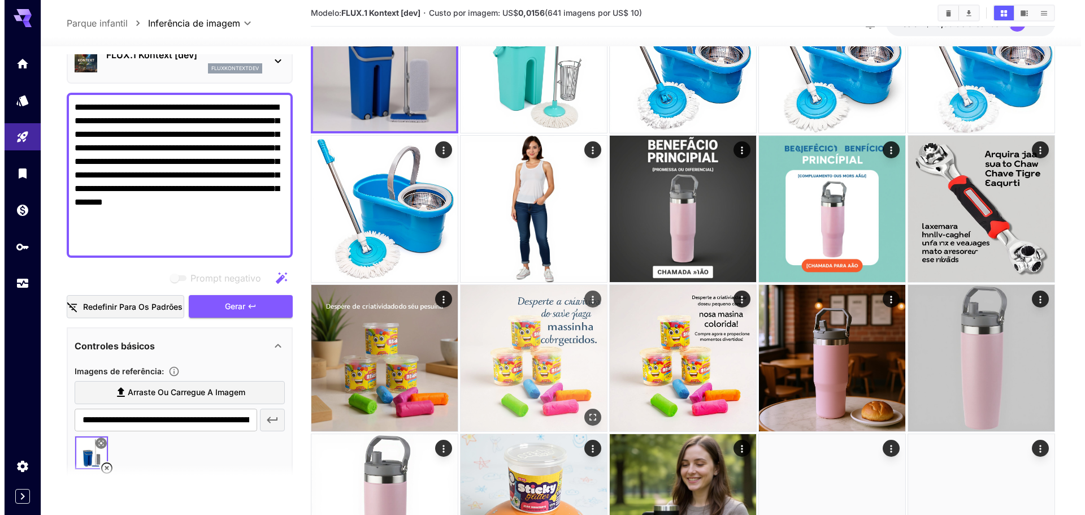
scroll to position [113, 0]
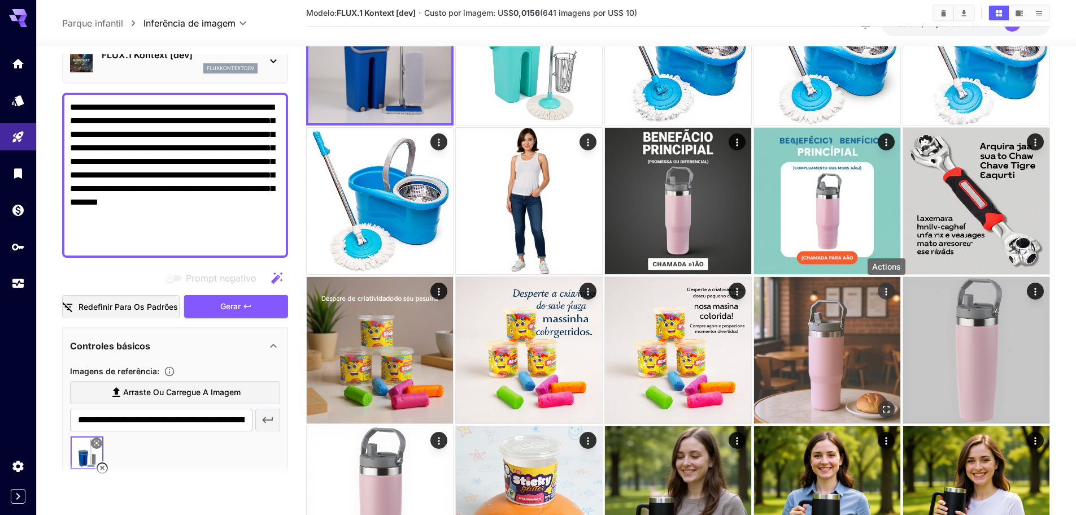
type textarea "**********"
click at [886, 292] on icon "Ações" at bounding box center [886, 291] width 2 height 7
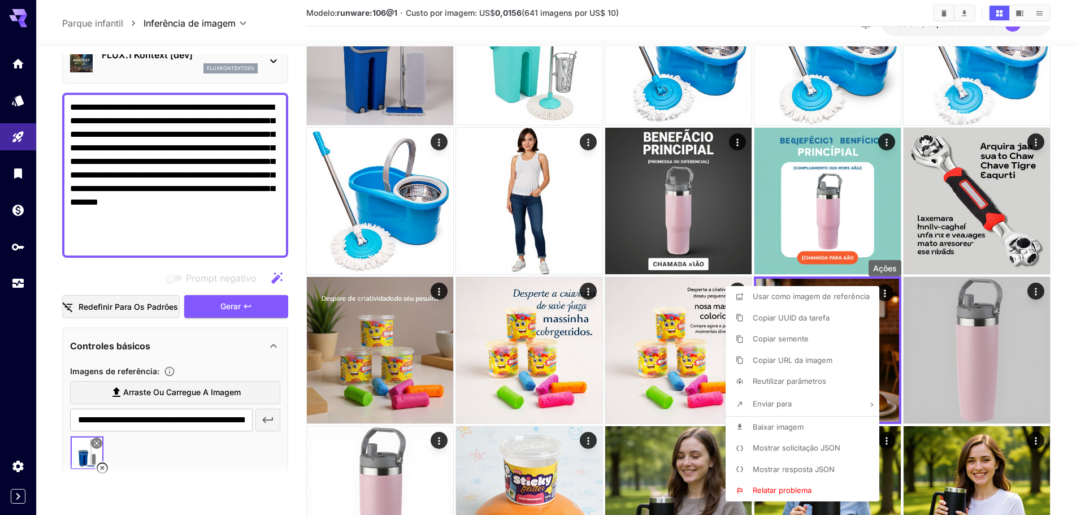
click at [777, 375] on li "Reutilizar parâmetros" at bounding box center [806, 381] width 160 height 21
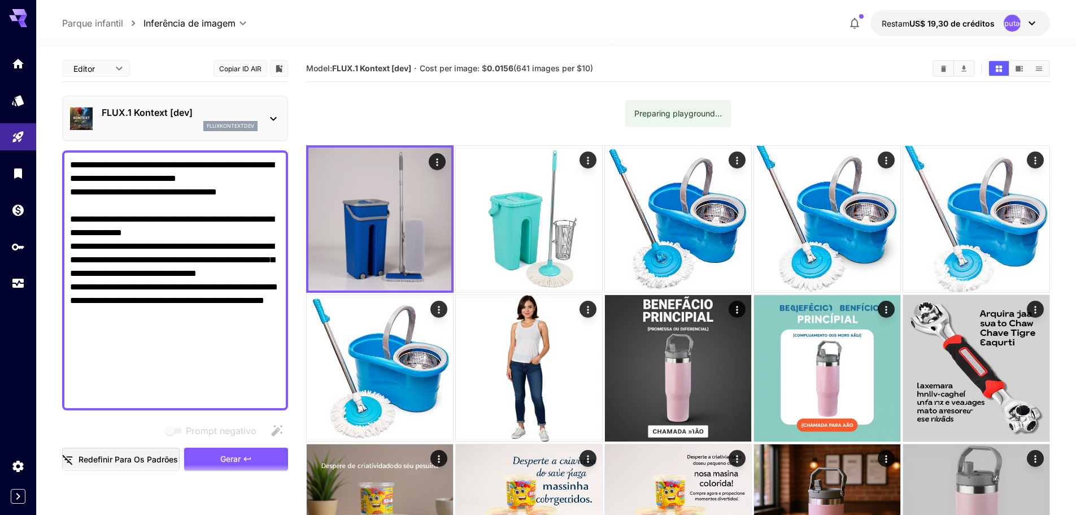
drag, startPoint x: 117, startPoint y: 344, endPoint x: 55, endPoint y: 159, distance: 194.8
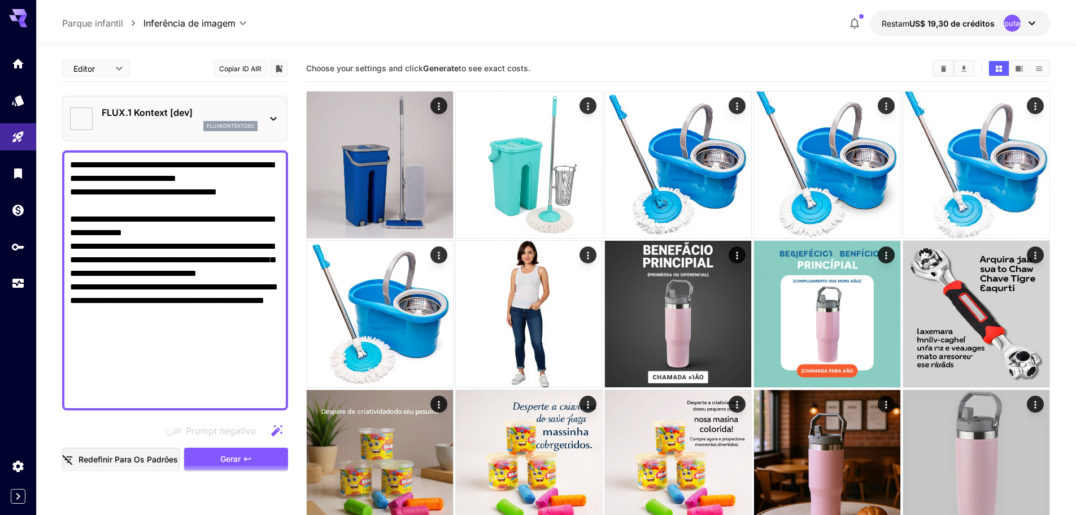
type input "****"
type input "*******"
type input "****"
type input "*******"
drag, startPoint x: 131, startPoint y: 335, endPoint x: 46, endPoint y: 143, distance: 210.0
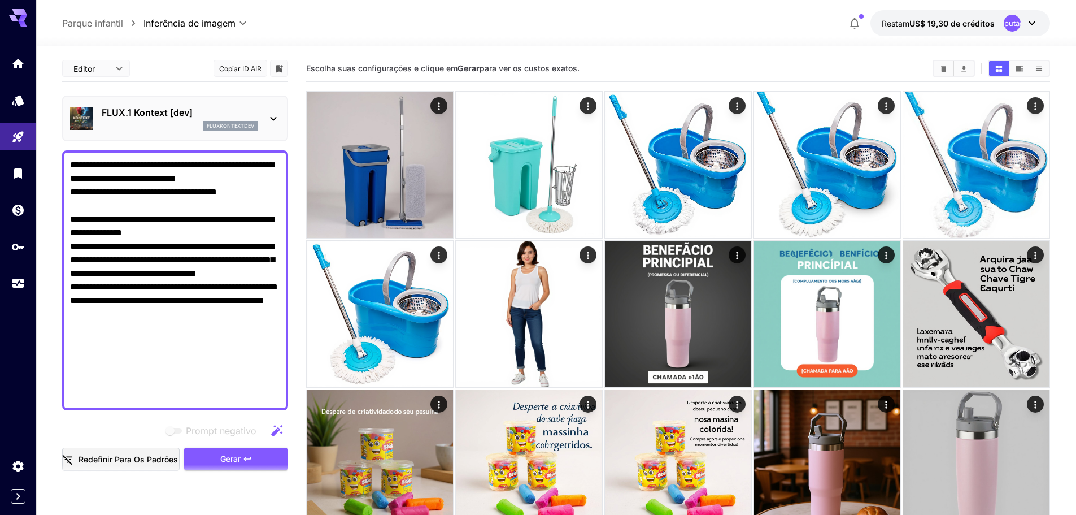
paste textarea
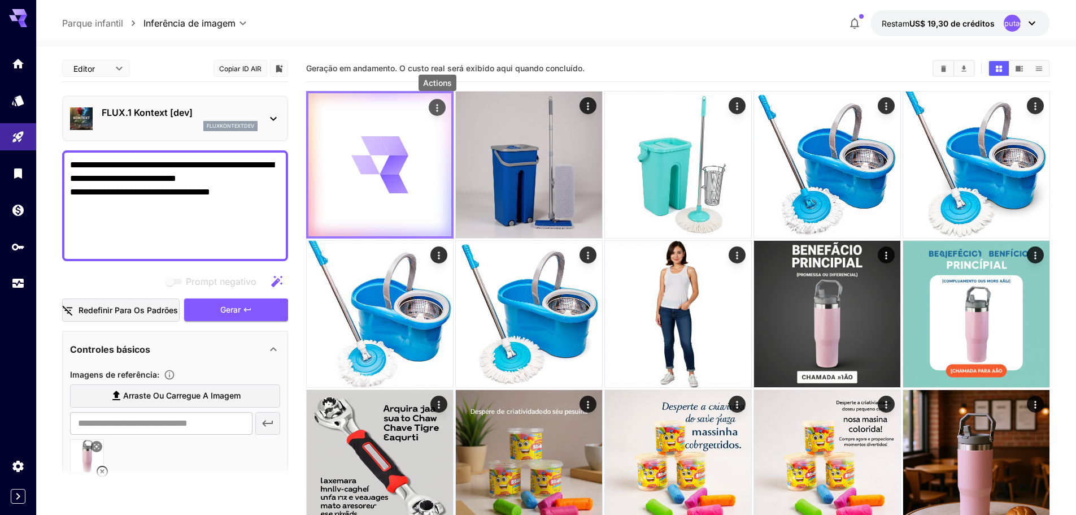
click at [435, 108] on icon "Ações" at bounding box center [437, 107] width 11 height 11
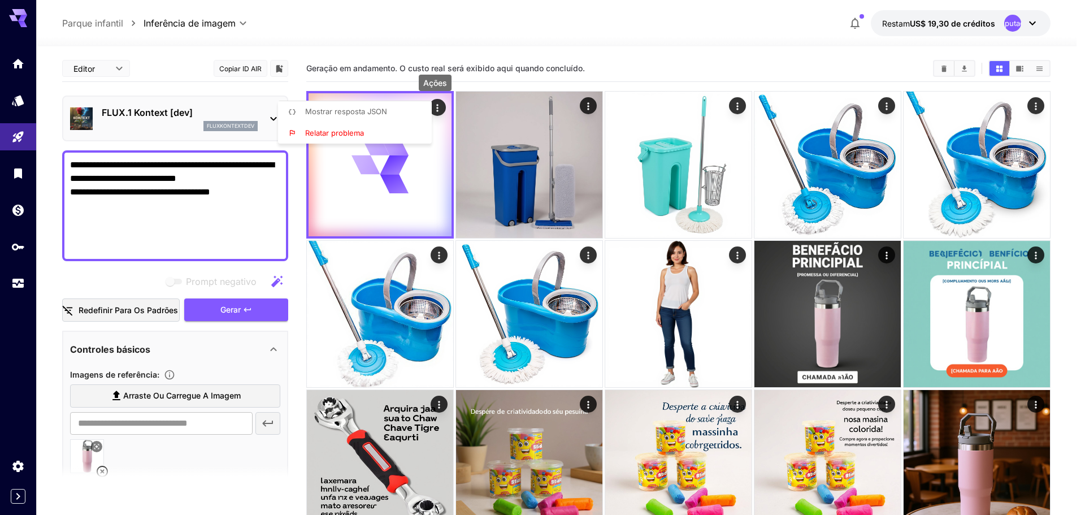
click at [211, 191] on div at bounding box center [542, 257] width 1085 height 515
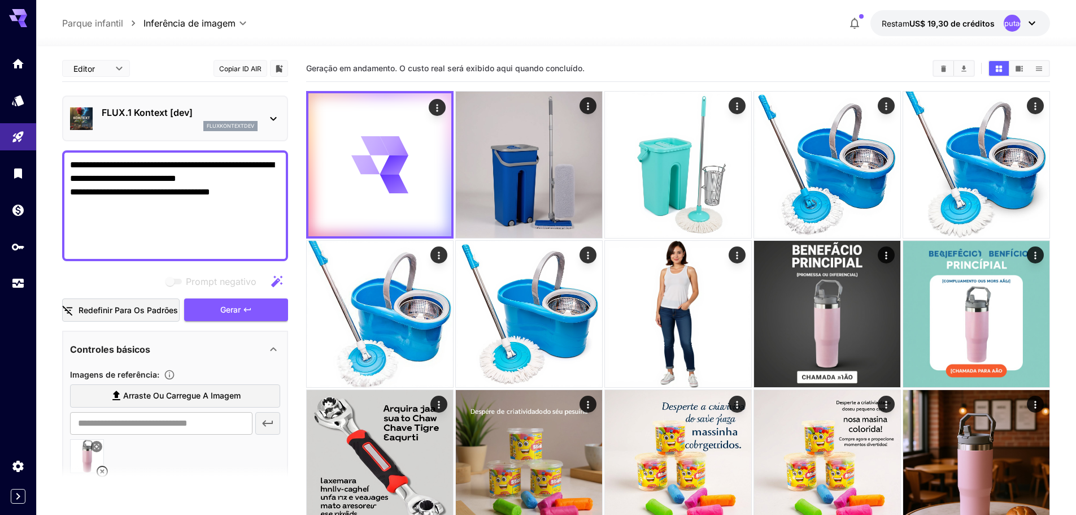
click at [215, 193] on textarea "**********" at bounding box center [175, 205] width 210 height 95
paste textarea "**********"
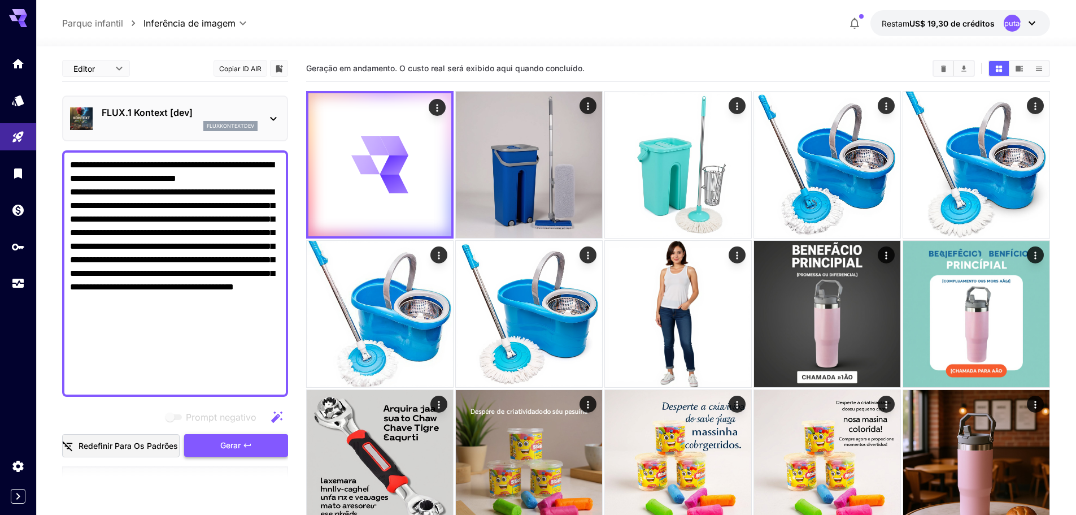
type textarea "**********"
click at [228, 441] on font "Gerar" at bounding box center [230, 445] width 20 height 10
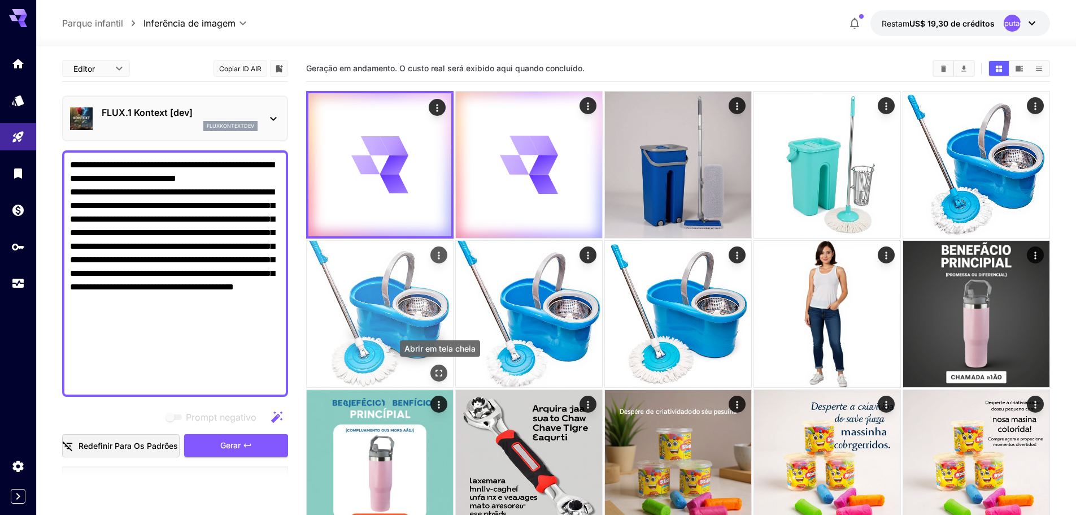
click at [441, 371] on icon "Abrir em tela cheia" at bounding box center [439, 373] width 7 height 7
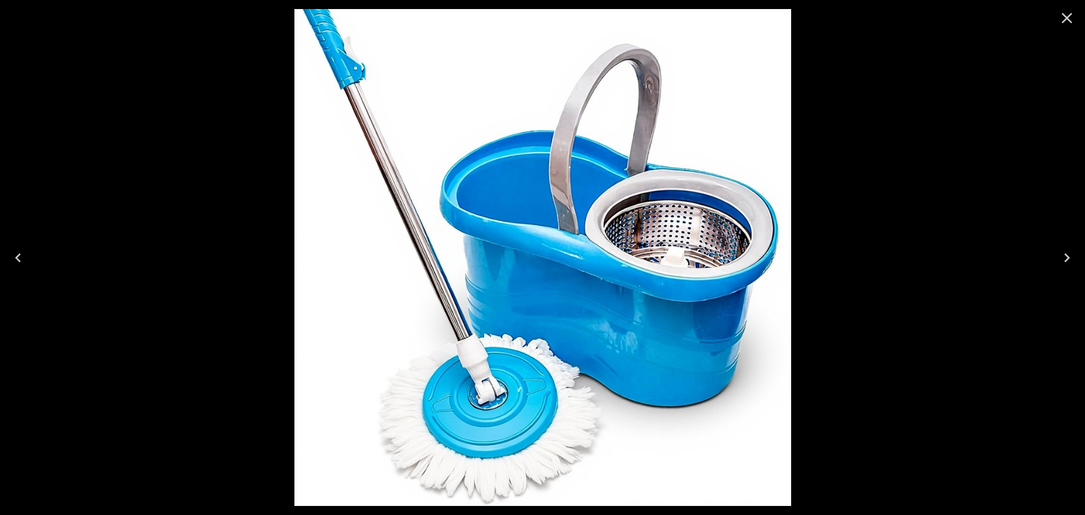
click at [1065, 18] on icon "Fechar" at bounding box center [1067, 18] width 18 height 18
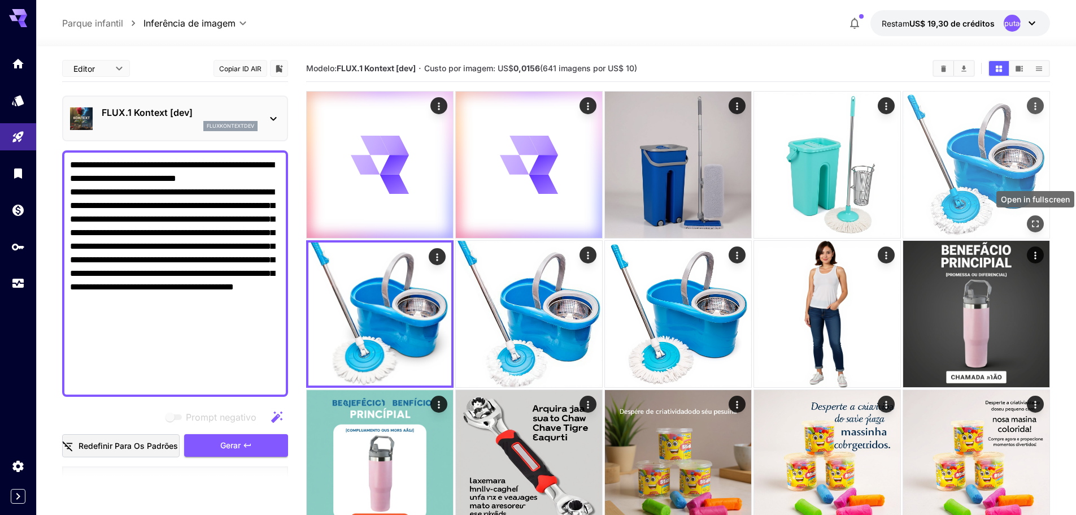
click at [1035, 223] on icon "Abrir em tela cheia" at bounding box center [1035, 223] width 11 height 11
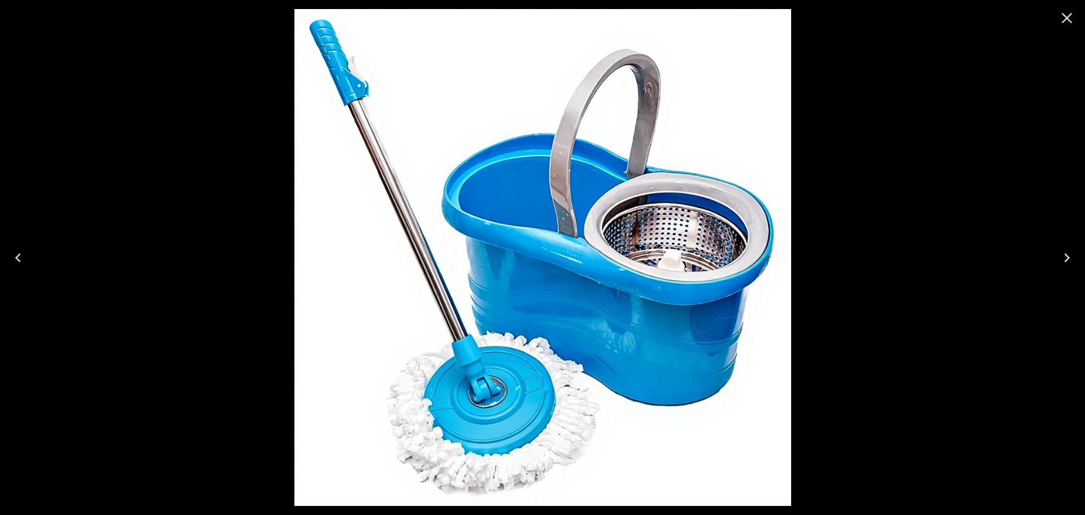
click at [1064, 19] on icon "Close" at bounding box center [1067, 18] width 18 height 18
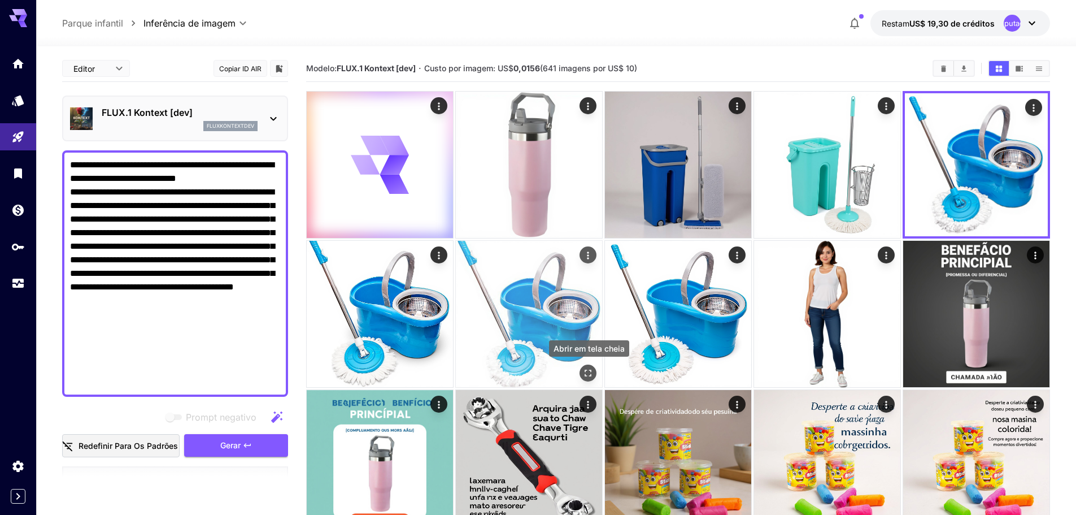
click at [585, 370] on icon "Abrir em tela cheia" at bounding box center [588, 372] width 11 height 11
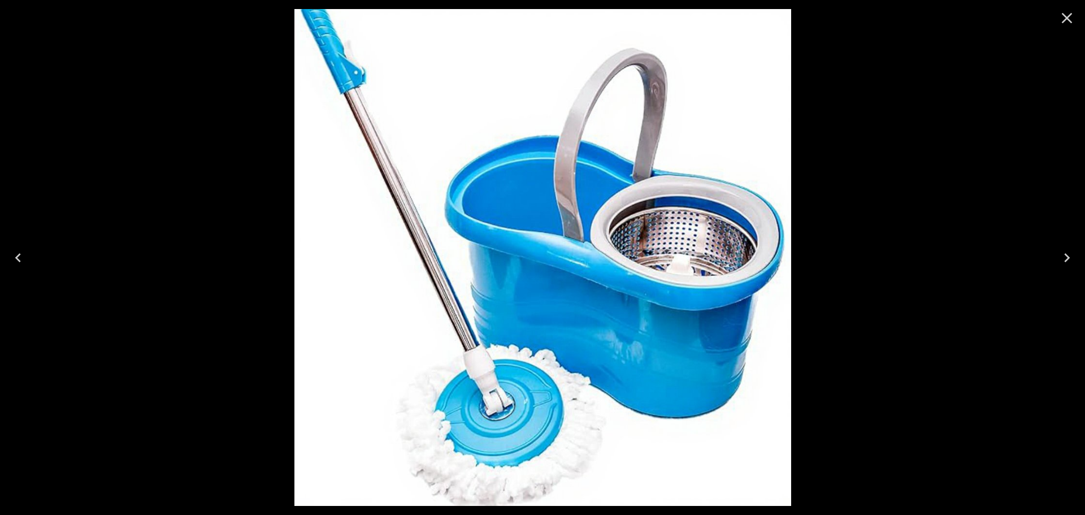
click at [1063, 17] on icon "Close" at bounding box center [1067, 18] width 18 height 18
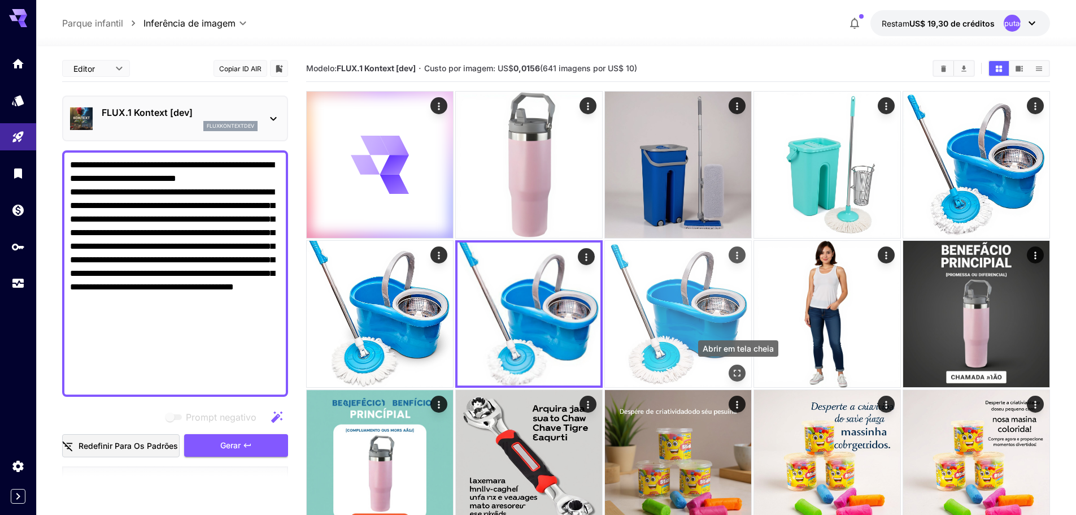
click at [737, 370] on icon "Abrir em tela cheia" at bounding box center [737, 372] width 11 height 11
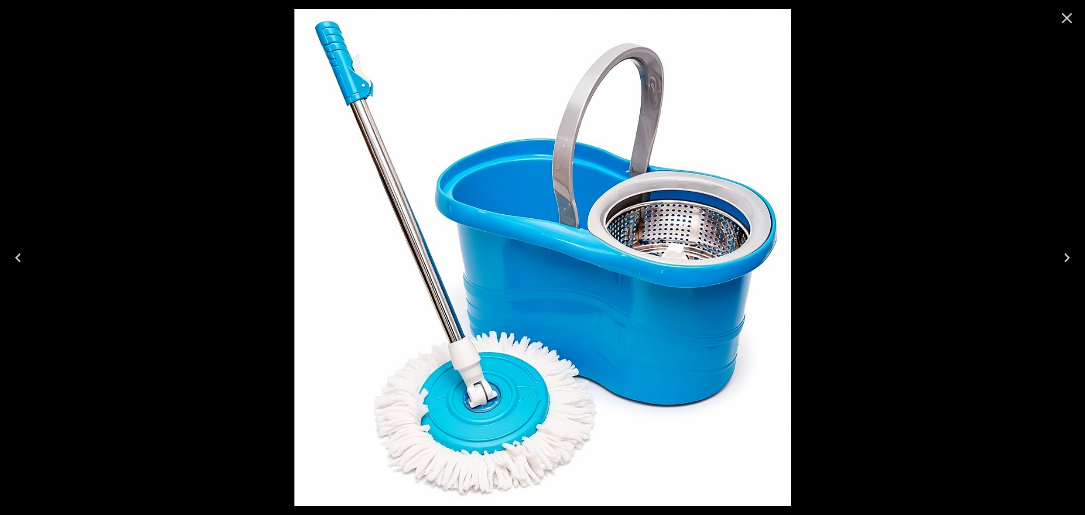
click at [1067, 20] on icon "Close" at bounding box center [1067, 18] width 18 height 18
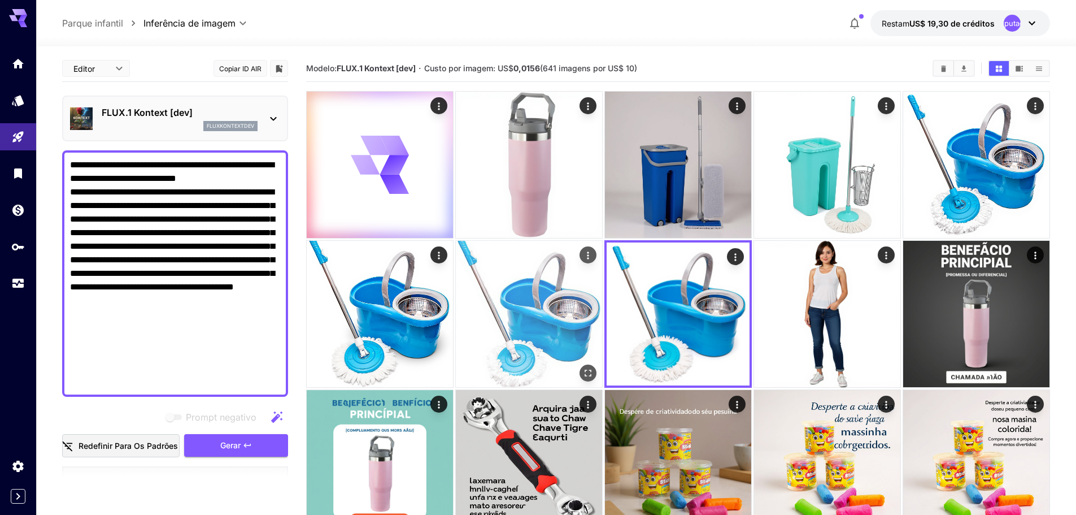
click at [589, 368] on icon "Abrir em tela cheia" at bounding box center [588, 372] width 11 height 11
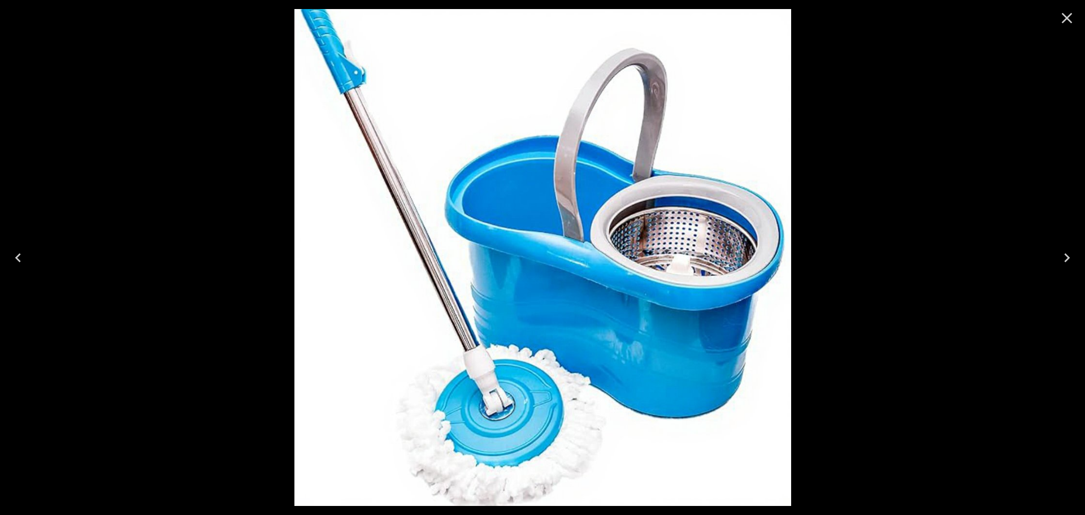
click at [1071, 18] on icon "Close" at bounding box center [1067, 18] width 18 height 18
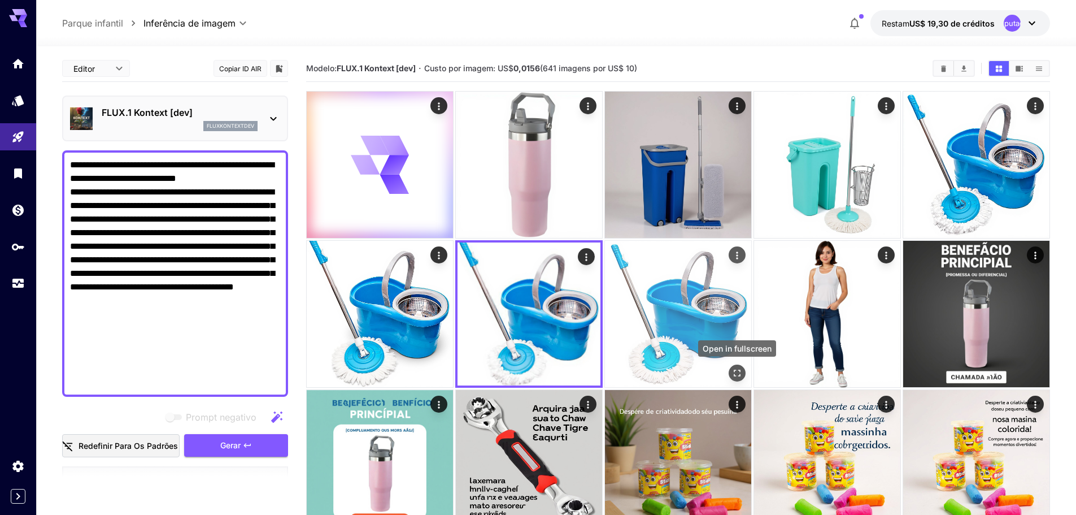
click at [736, 370] on icon "Abrir em tela cheia" at bounding box center [737, 372] width 11 height 11
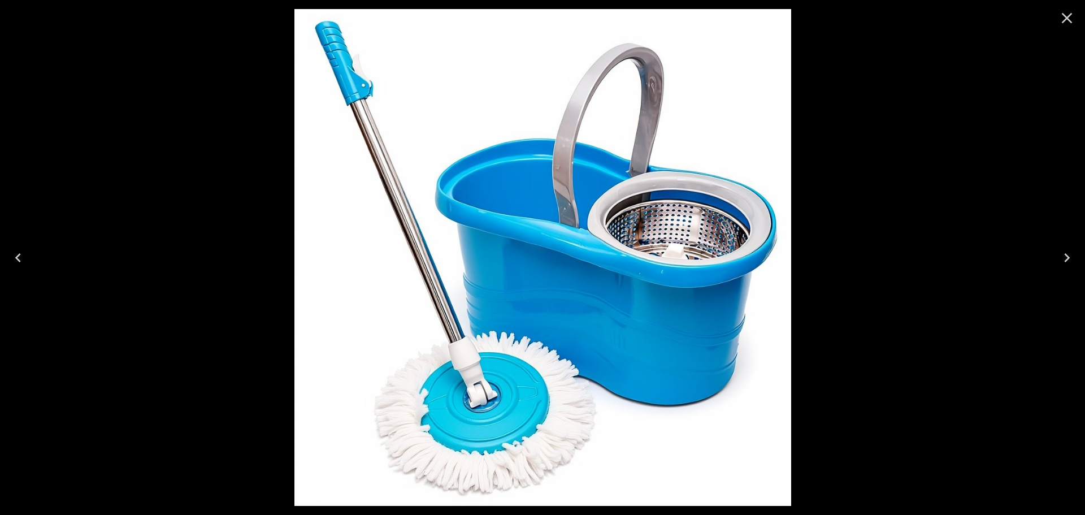
click at [1065, 23] on icon "Close" at bounding box center [1067, 18] width 18 height 18
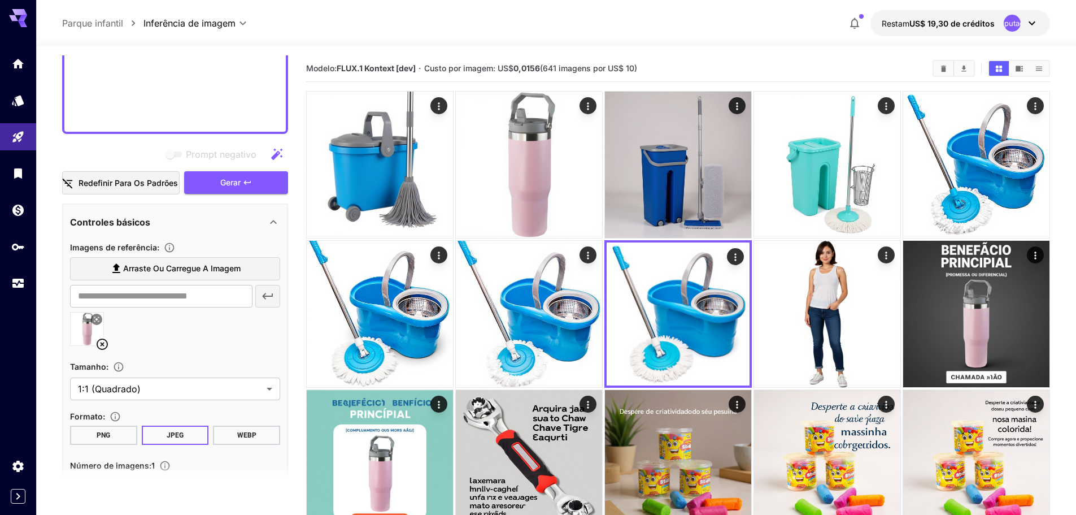
scroll to position [283, 0]
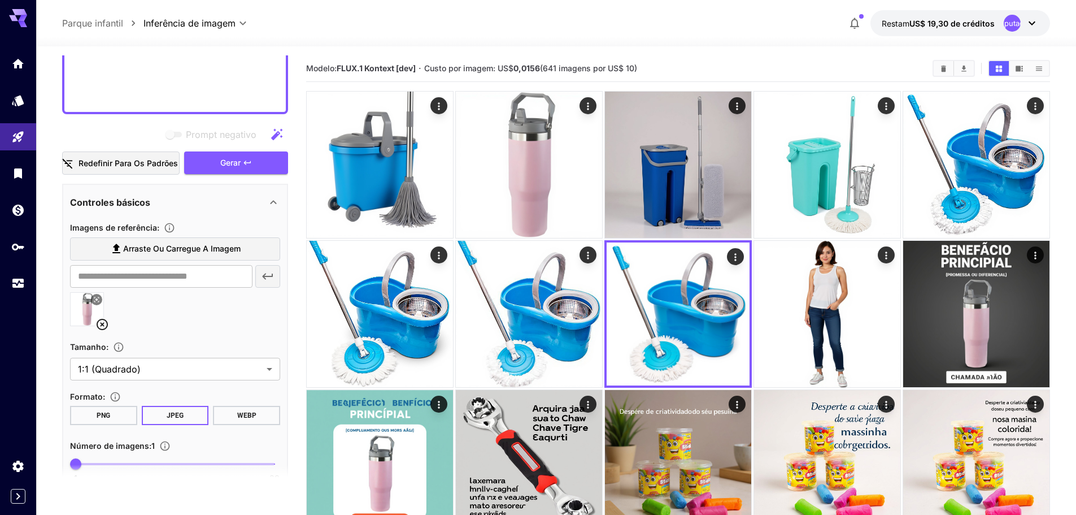
click at [102, 326] on icon at bounding box center [102, 325] width 14 height 14
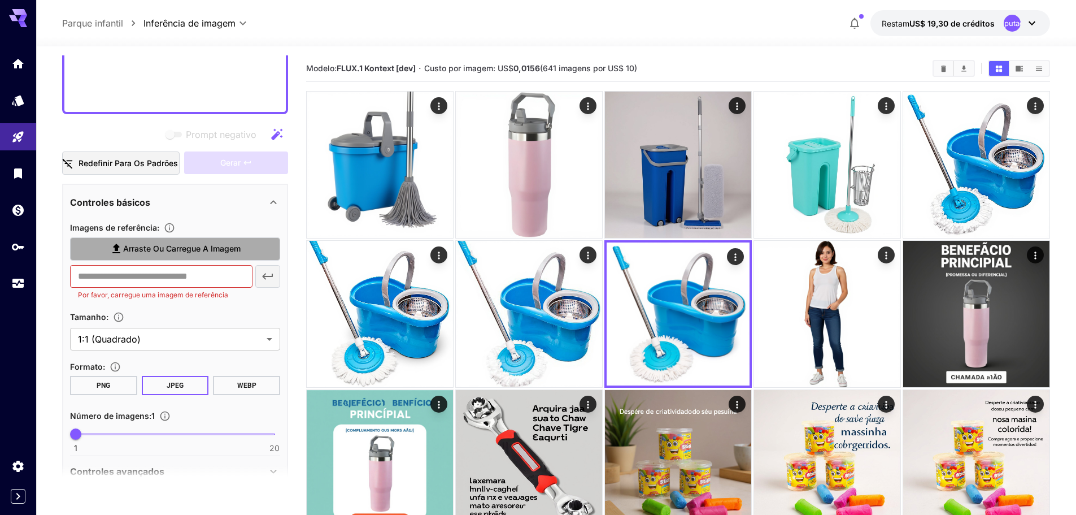
click at [147, 246] on font "Arraste ou carregue a imagem" at bounding box center [182, 249] width 118 height 10
click at [0, 0] on input "Arraste ou carregue a imagem" at bounding box center [0, 0] width 0 height 0
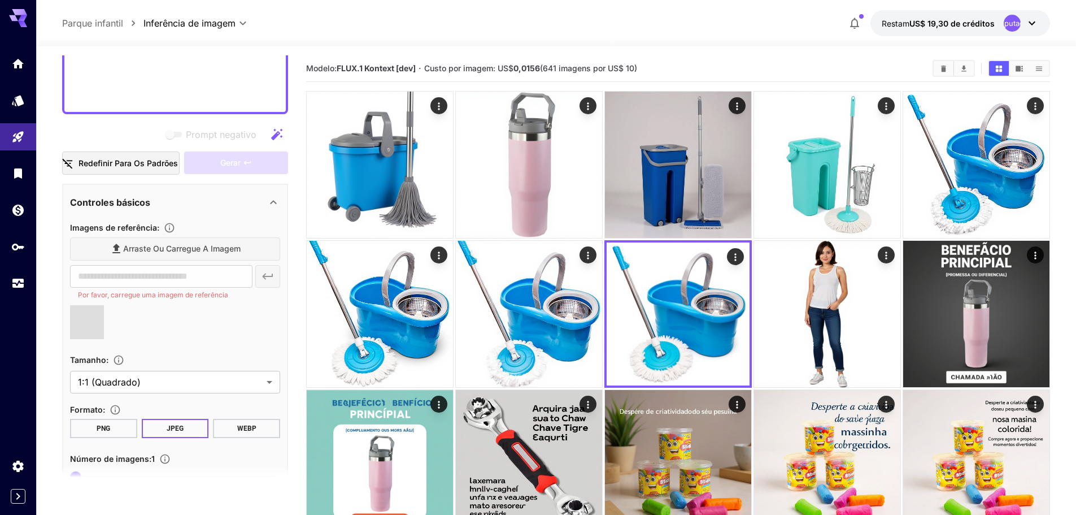
type input "**********"
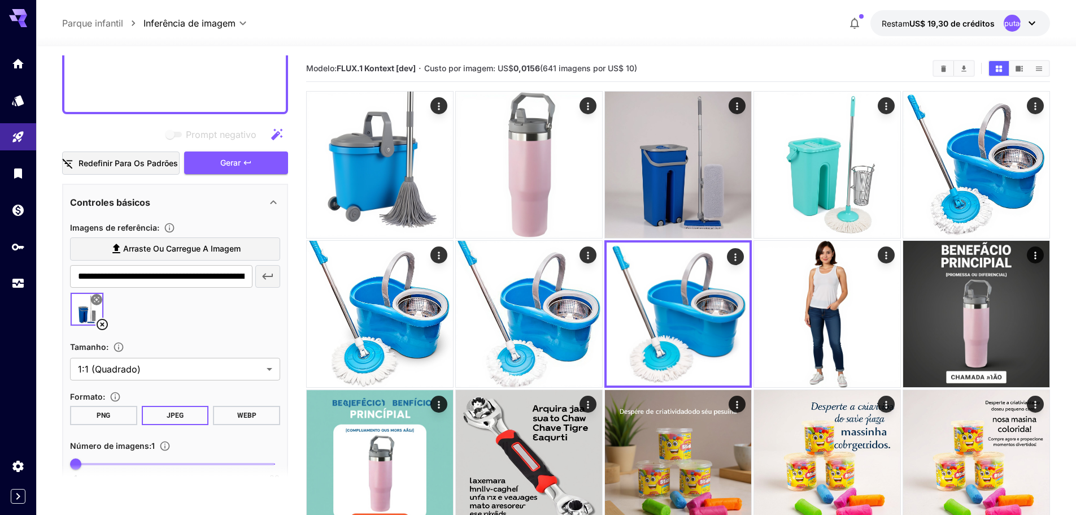
scroll to position [226, 0]
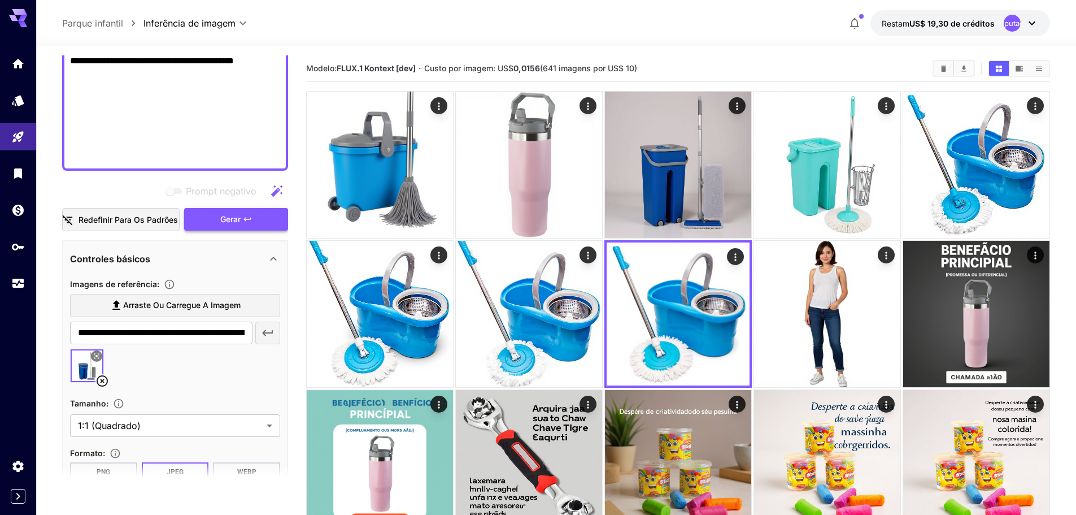
click at [232, 221] on font "Gerar" at bounding box center [230, 219] width 20 height 10
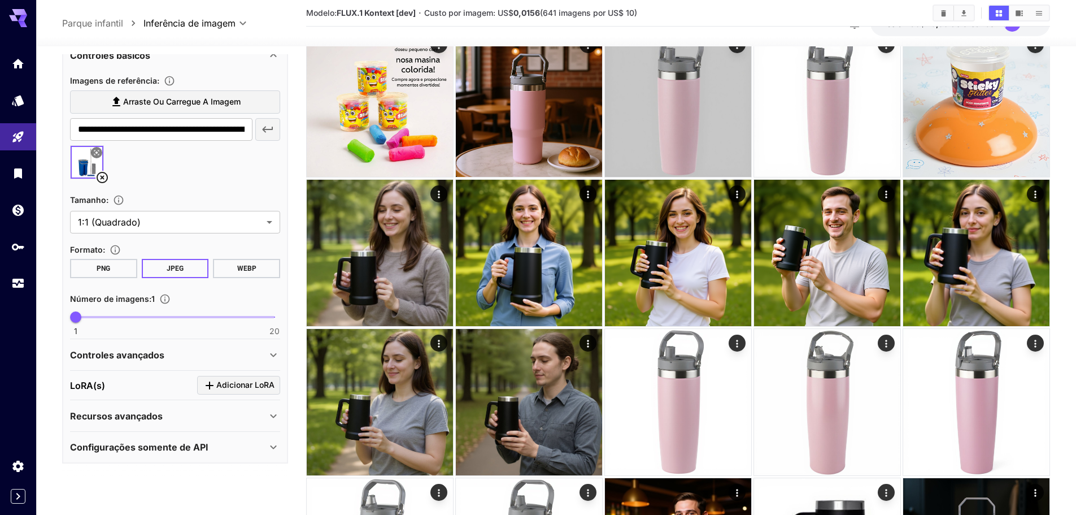
scroll to position [0, 0]
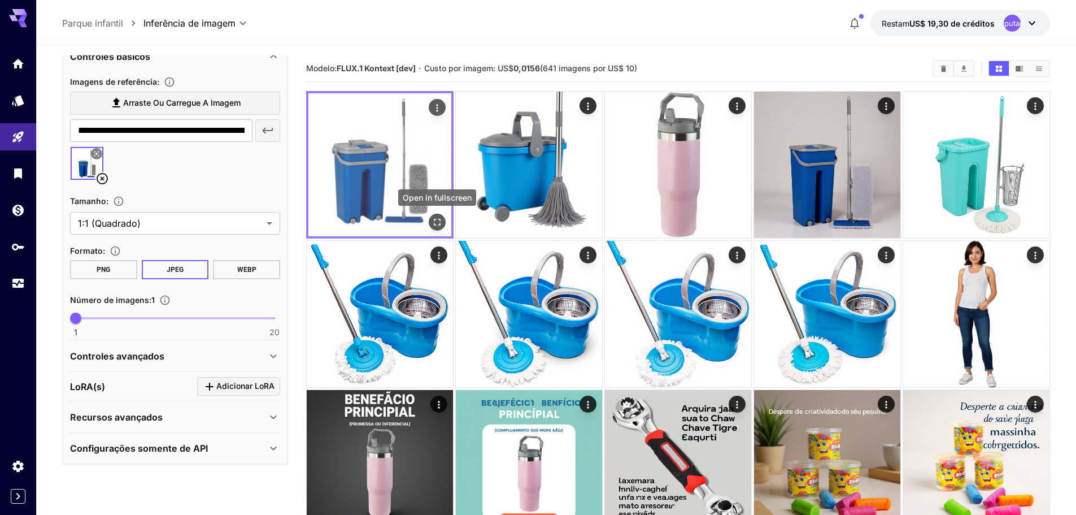
click at [437, 220] on icon "Abrir em tela cheia" at bounding box center [437, 221] width 11 height 11
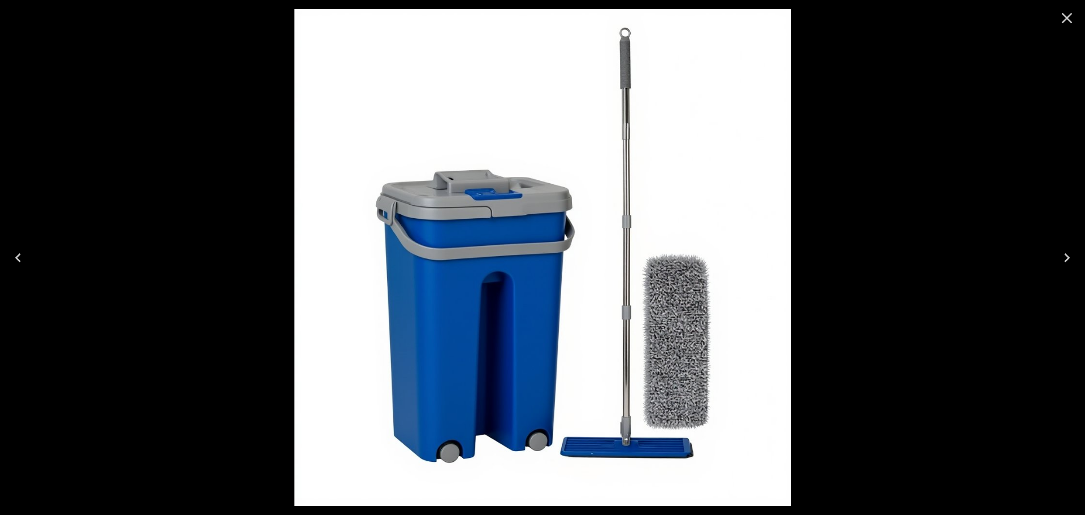
click at [1068, 15] on icon "Close" at bounding box center [1067, 18] width 18 height 18
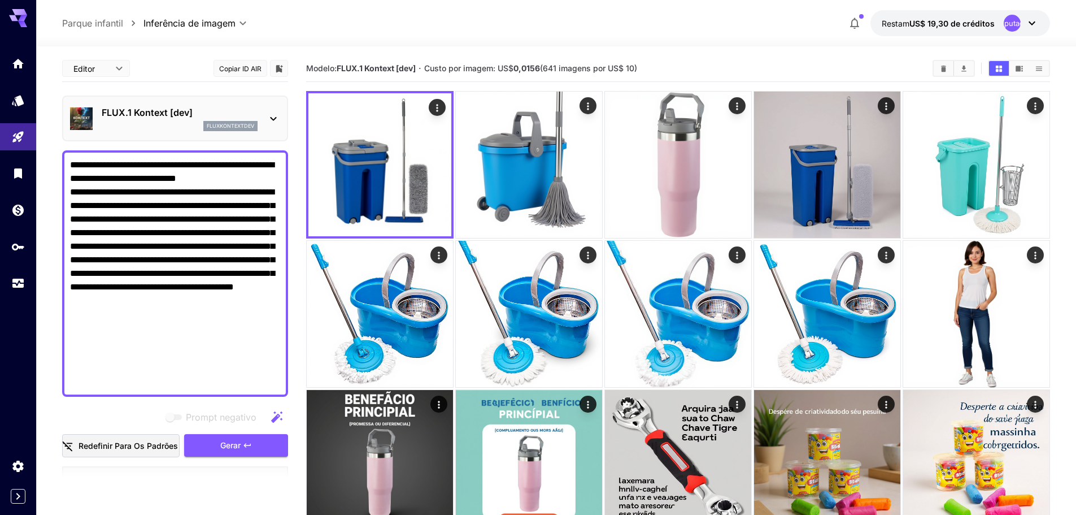
drag, startPoint x: 128, startPoint y: 235, endPoint x: 12, endPoint y: 38, distance: 228.7
paste textarea "**********"
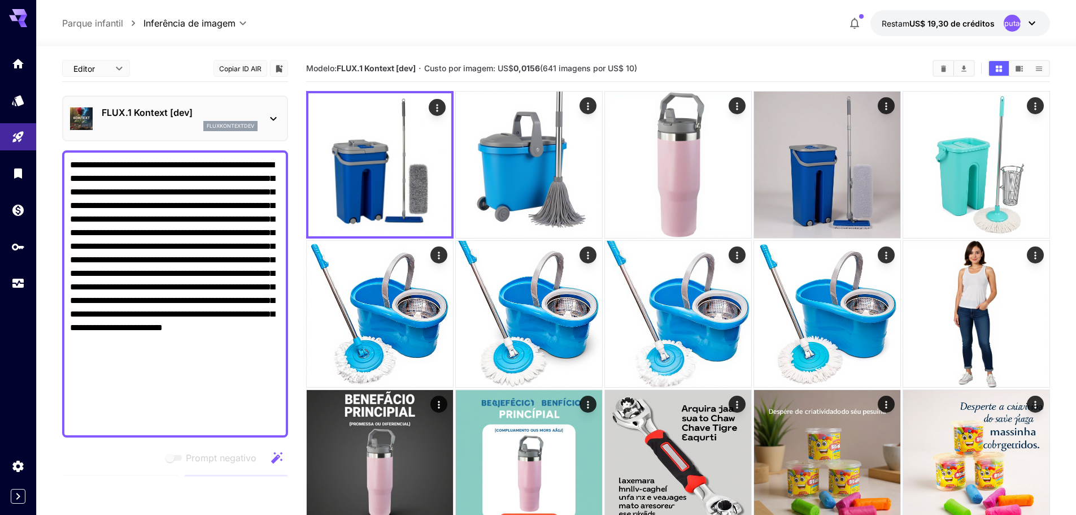
type textarea "**********"
click at [273, 116] on icon at bounding box center [274, 119] width 14 height 14
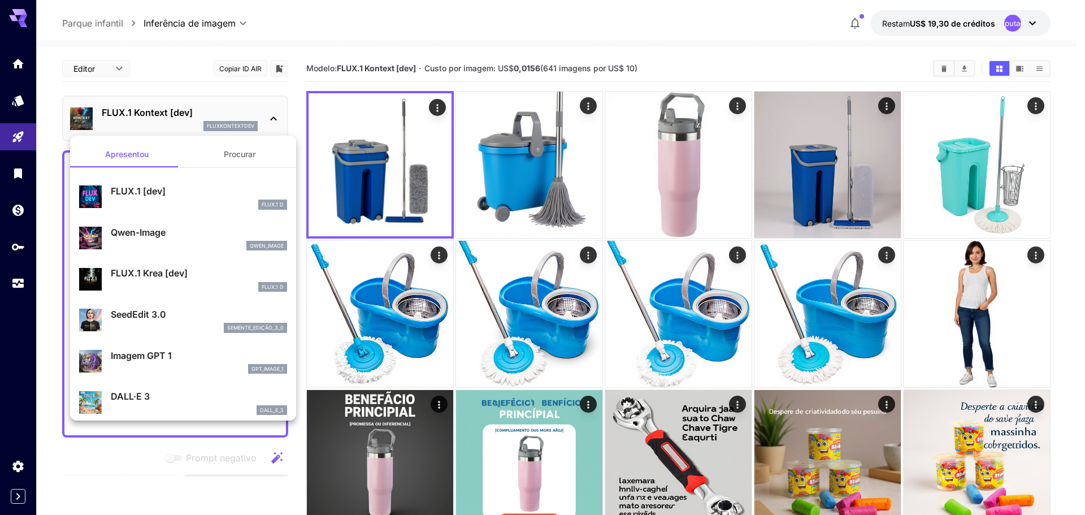
click at [273, 116] on div at bounding box center [542, 257] width 1085 height 515
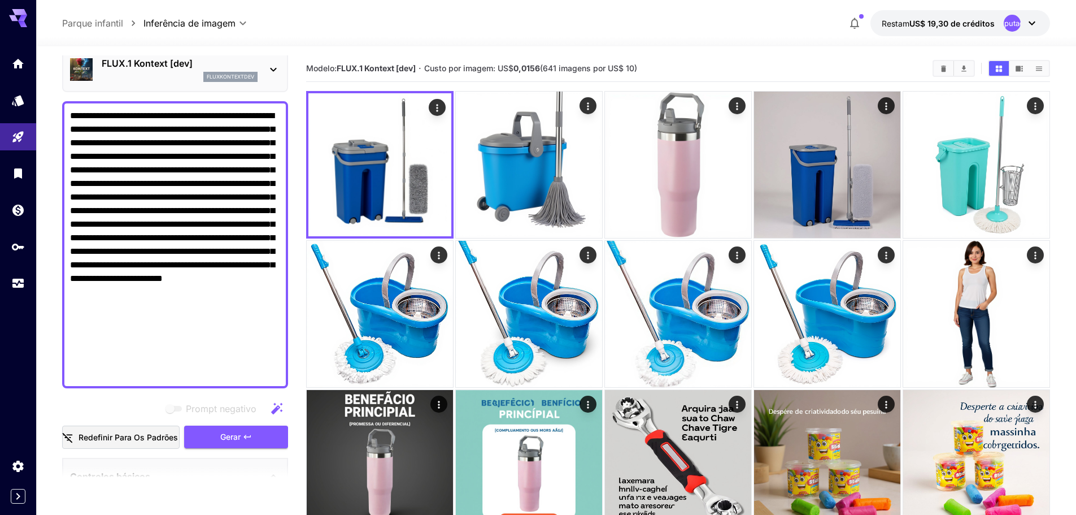
scroll to position [226, 0]
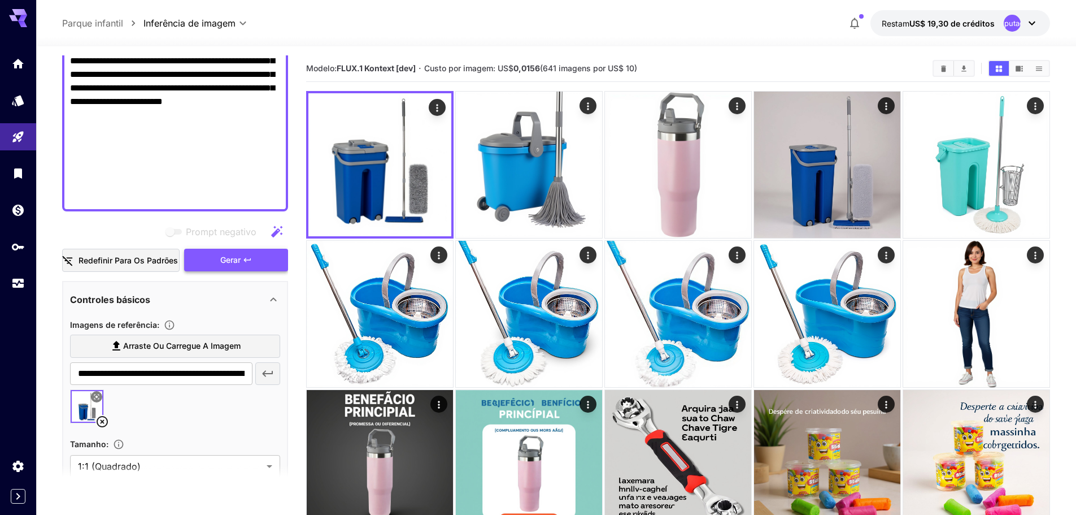
click at [231, 264] on span "Gerar" at bounding box center [230, 260] width 20 height 14
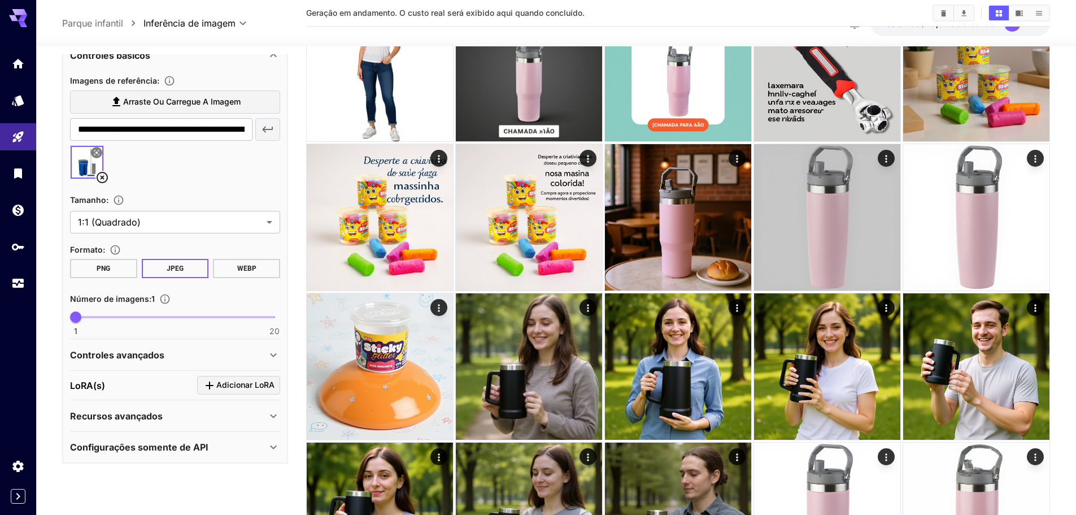
scroll to position [396, 0]
click at [255, 450] on div "Configurações somente de API" at bounding box center [168, 447] width 197 height 14
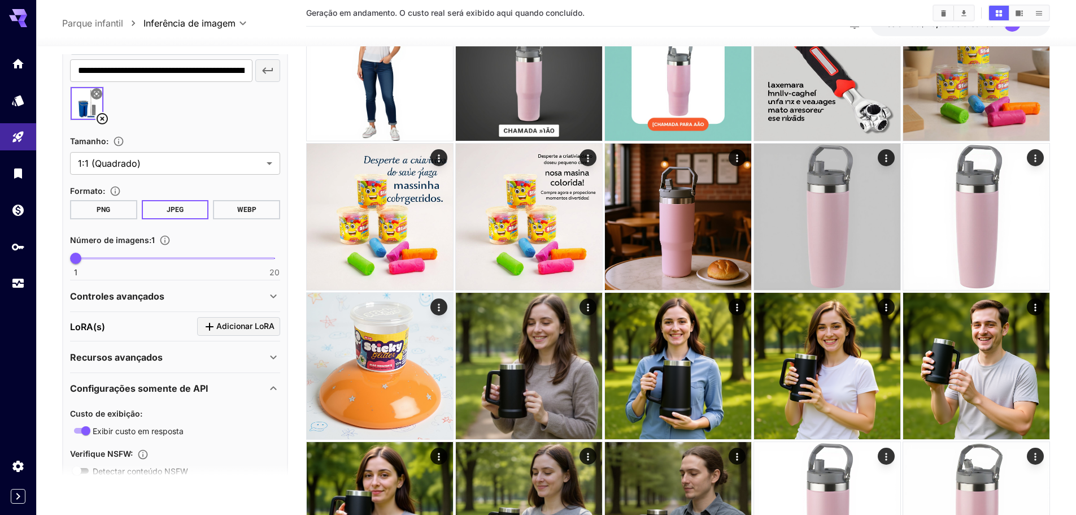
scroll to position [661, 0]
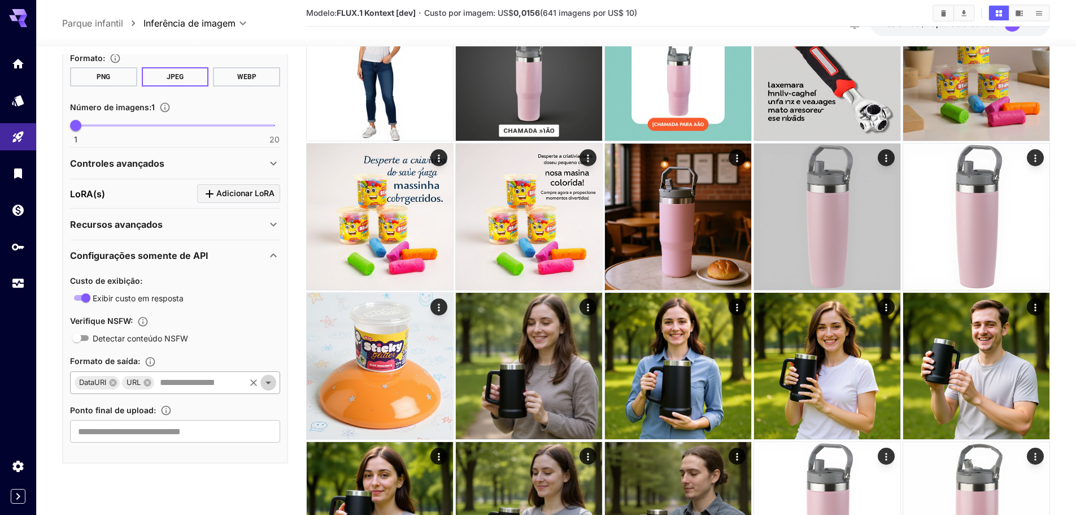
click at [269, 384] on icon "Abrir" at bounding box center [269, 383] width 14 height 14
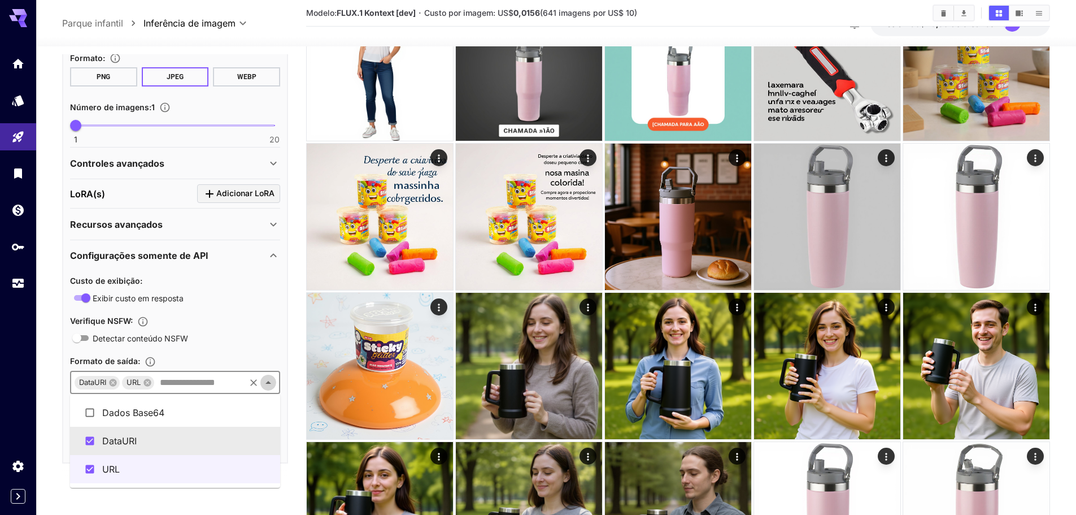
click at [269, 384] on icon "Close" at bounding box center [269, 382] width 6 height 3
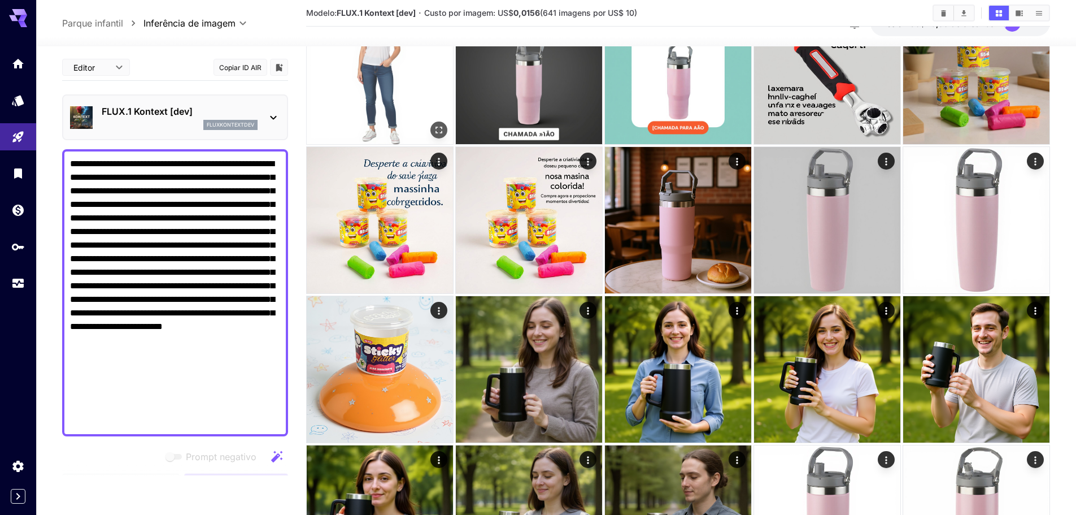
scroll to position [0, 0]
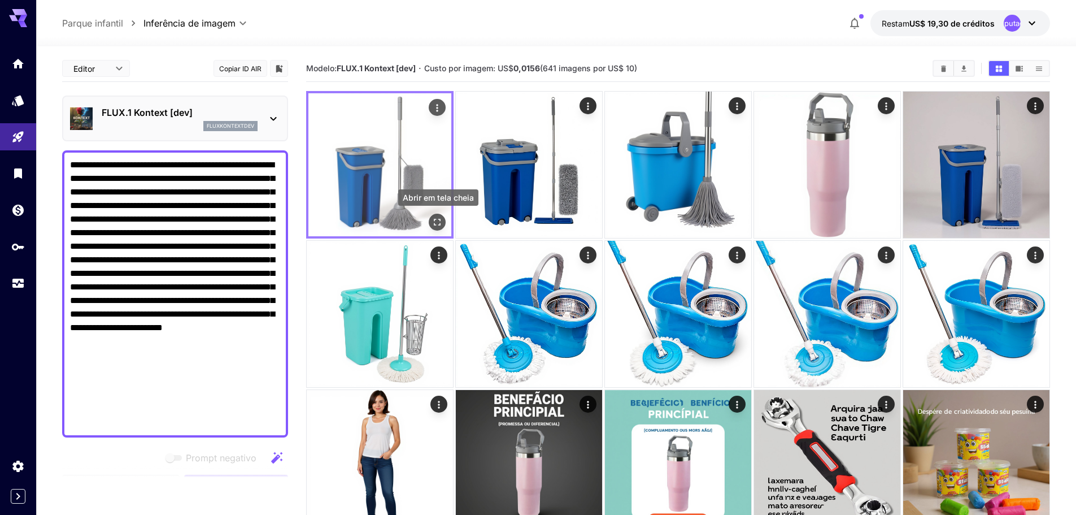
click at [437, 217] on icon "Abrir em tela cheia" at bounding box center [437, 221] width 11 height 11
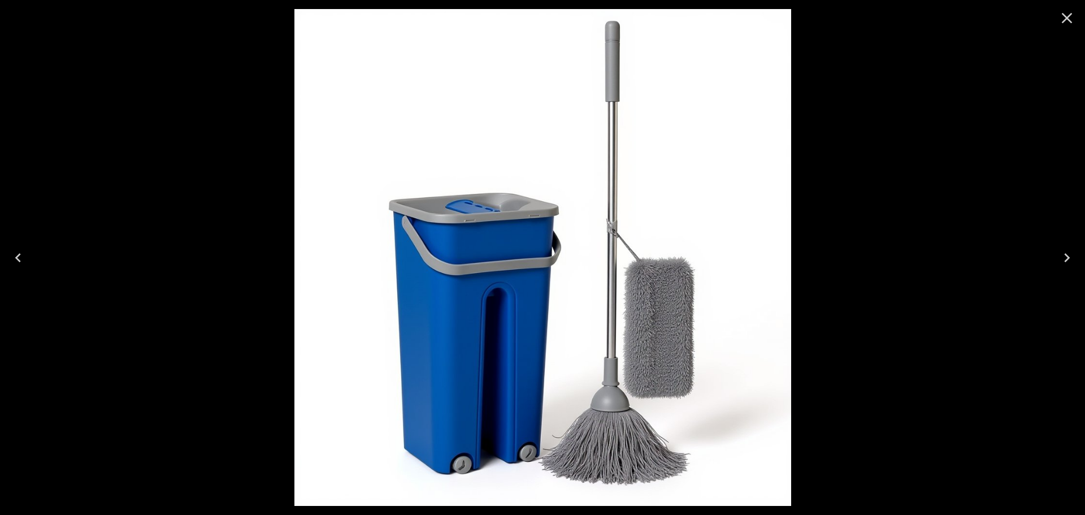
click at [1070, 18] on icon "Close" at bounding box center [1067, 18] width 18 height 18
